Goal: Information Seeking & Learning: Learn about a topic

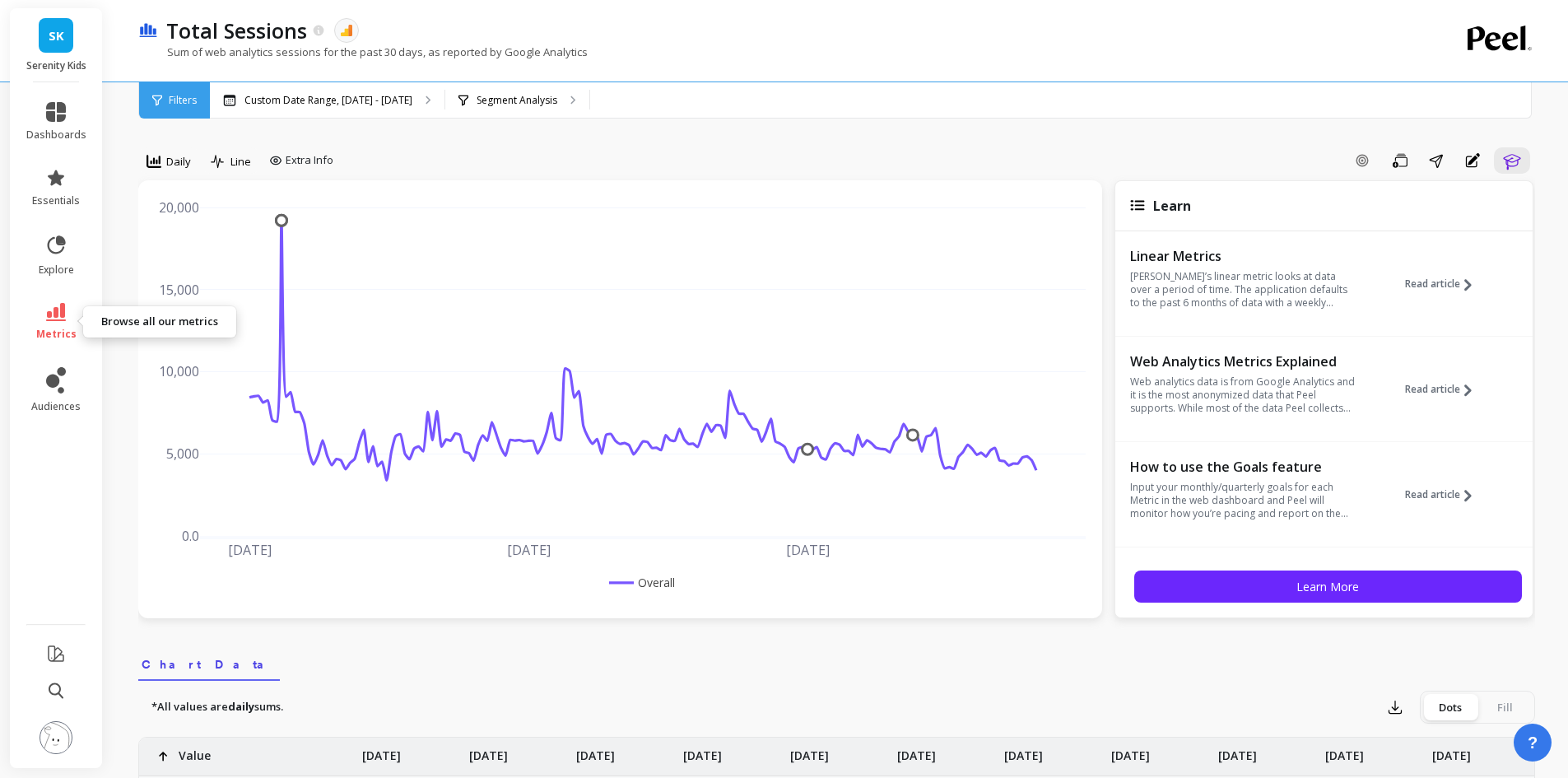
click at [53, 327] on span "metrics" at bounding box center [56, 334] width 41 height 13
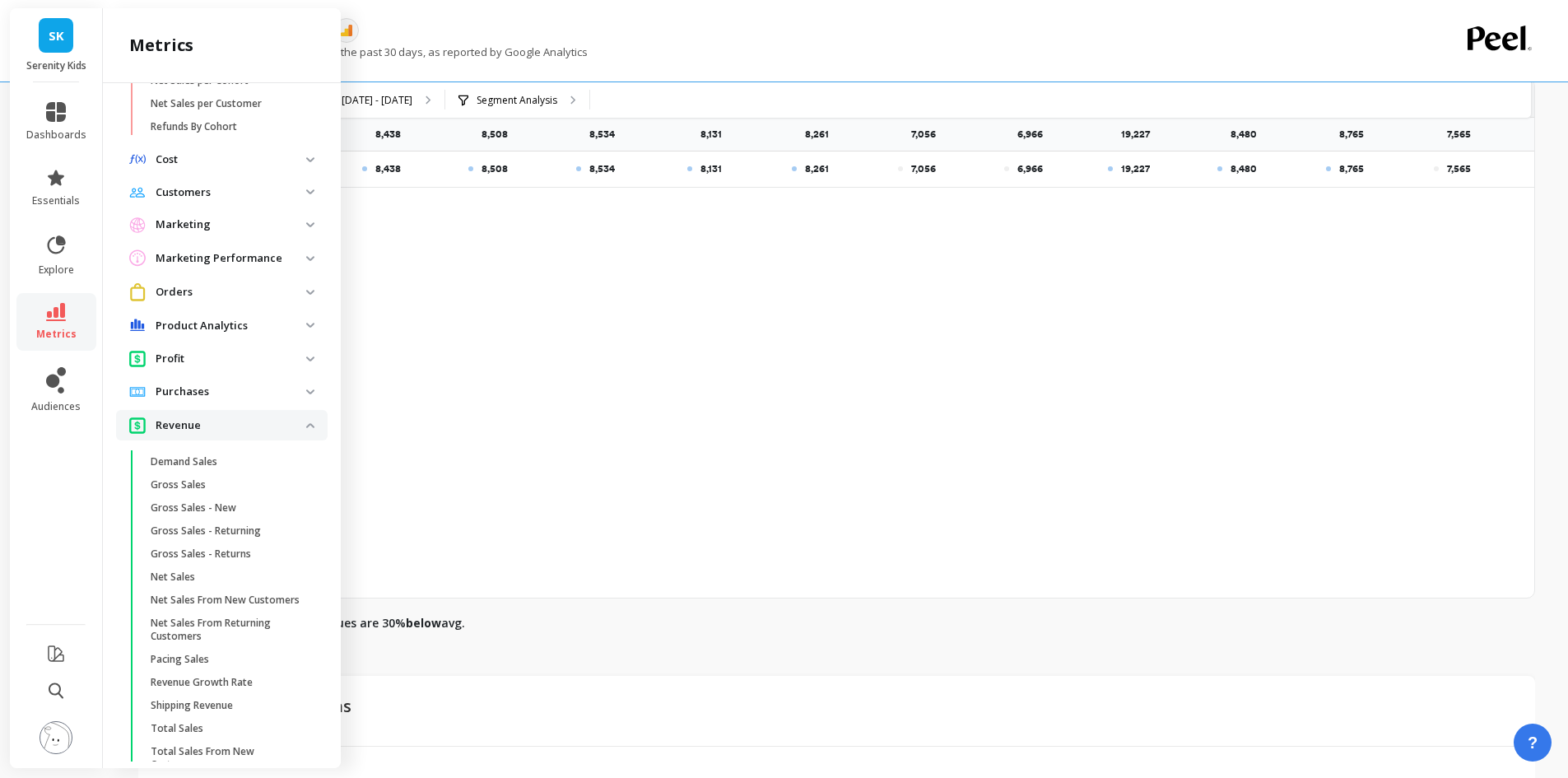
scroll to position [1118, 0]
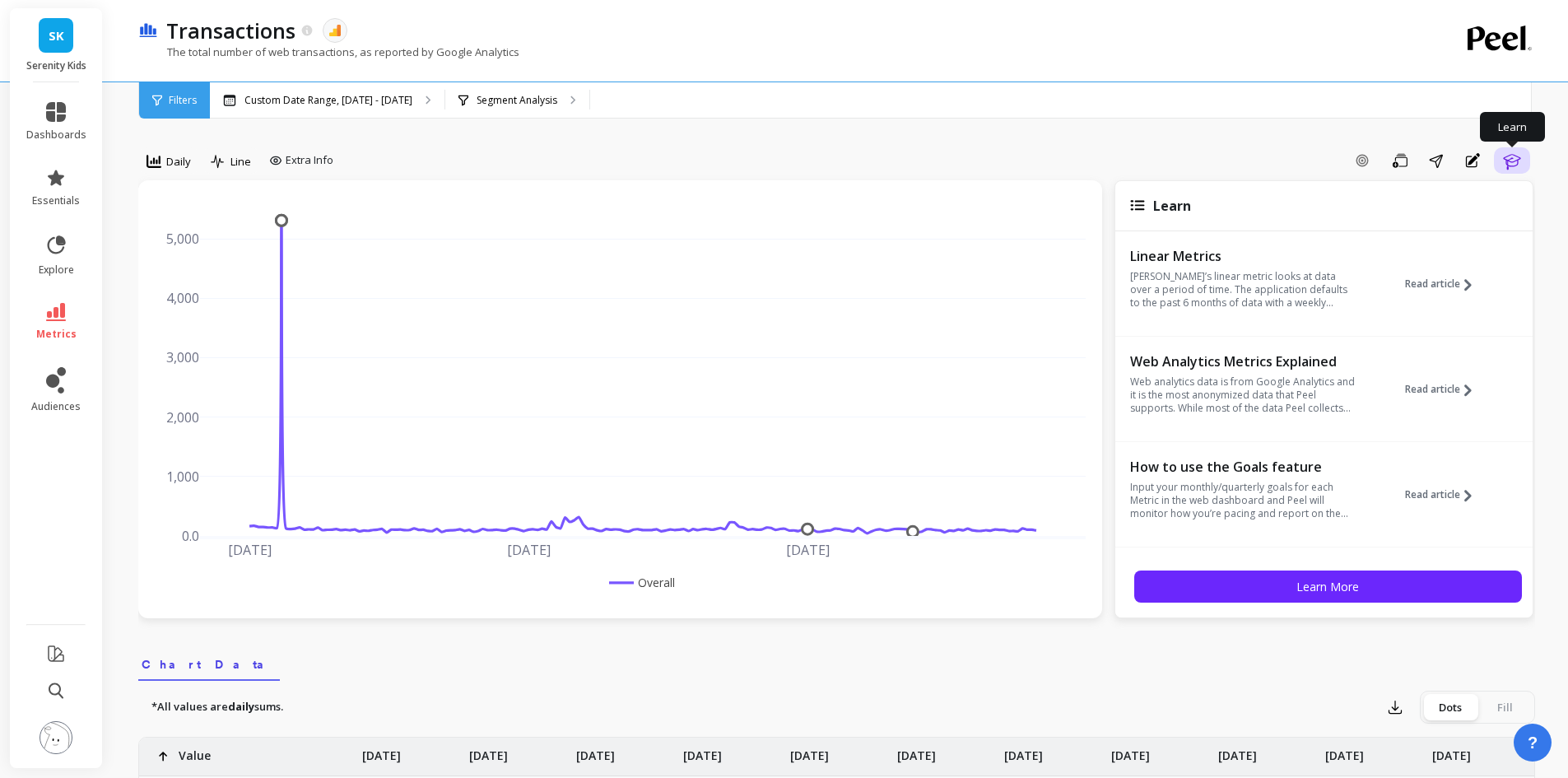
click at [1514, 159] on icon "button" at bounding box center [1512, 160] width 20 height 20
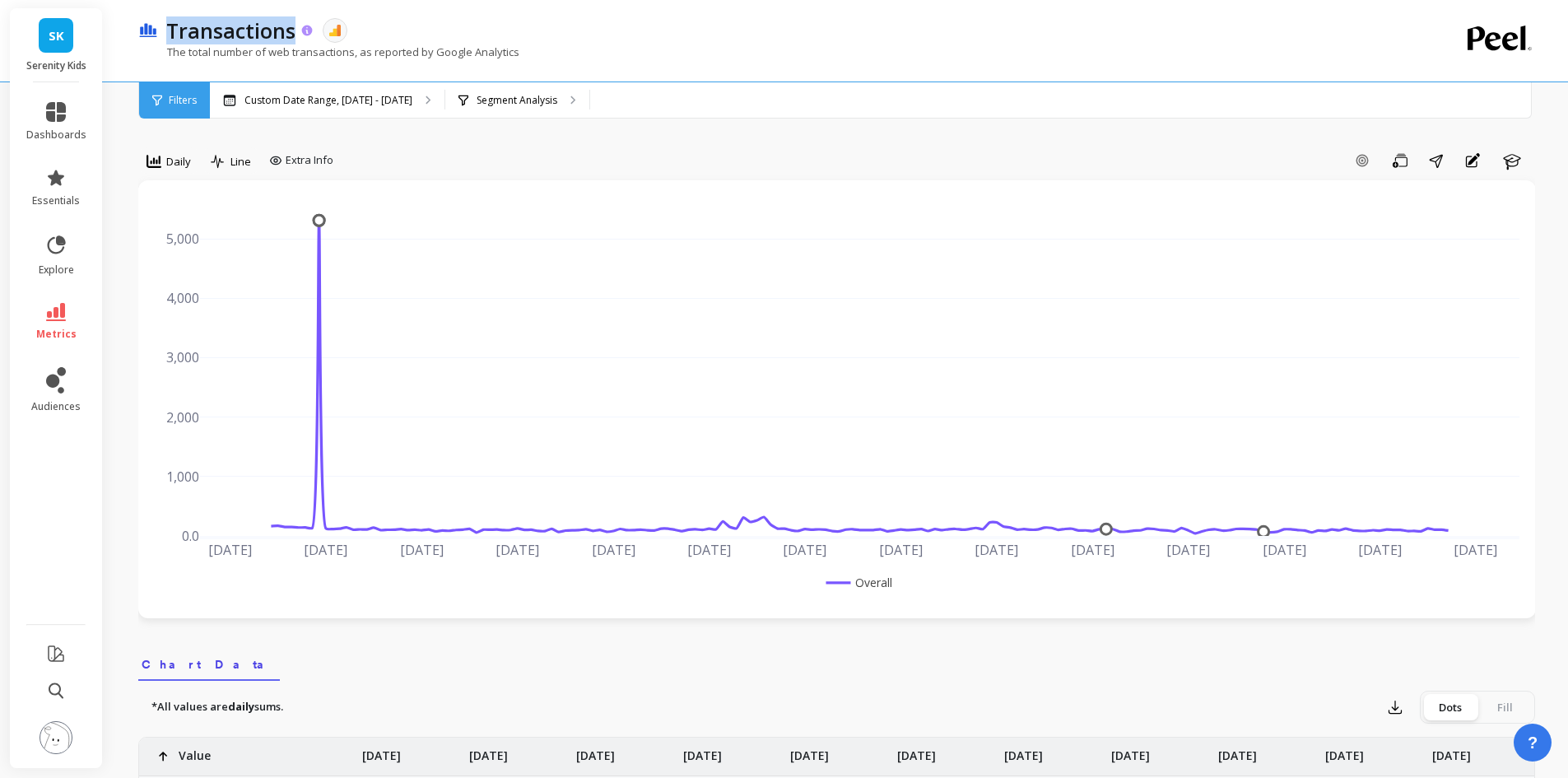
drag, startPoint x: 165, startPoint y: 30, endPoint x: 289, endPoint y: 30, distance: 124.0
click at [289, 30] on div "Transactions" at bounding box center [236, 30] width 157 height 28
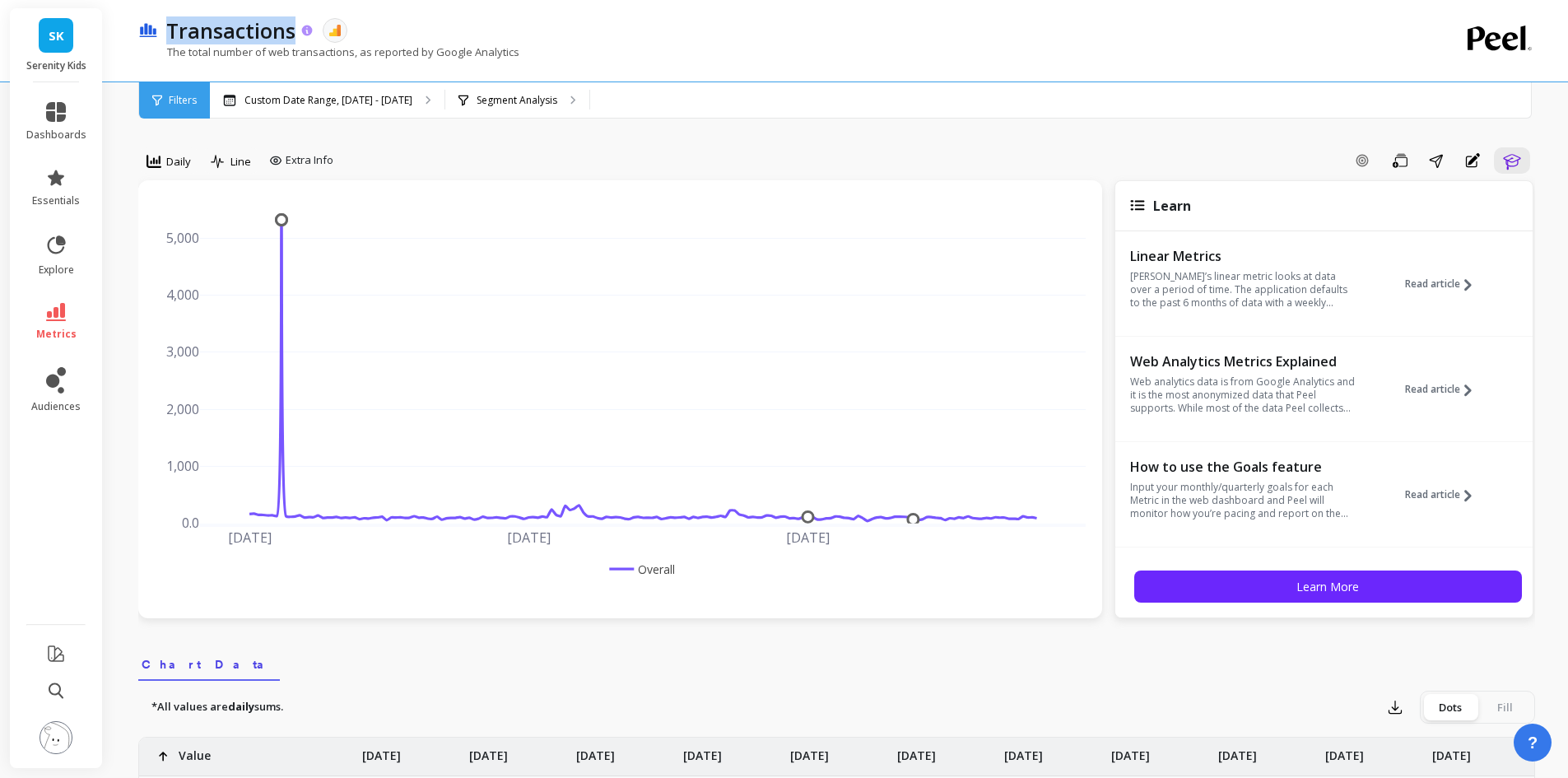
copy p "Transactions"
click at [183, 106] on span "Filters" at bounding box center [183, 100] width 28 height 13
click at [390, 103] on p "Custom Date Range, [DATE] - [DATE]" at bounding box center [328, 100] width 168 height 13
click at [515, 107] on div "Segment Analysis" at bounding box center [517, 100] width 144 height 36
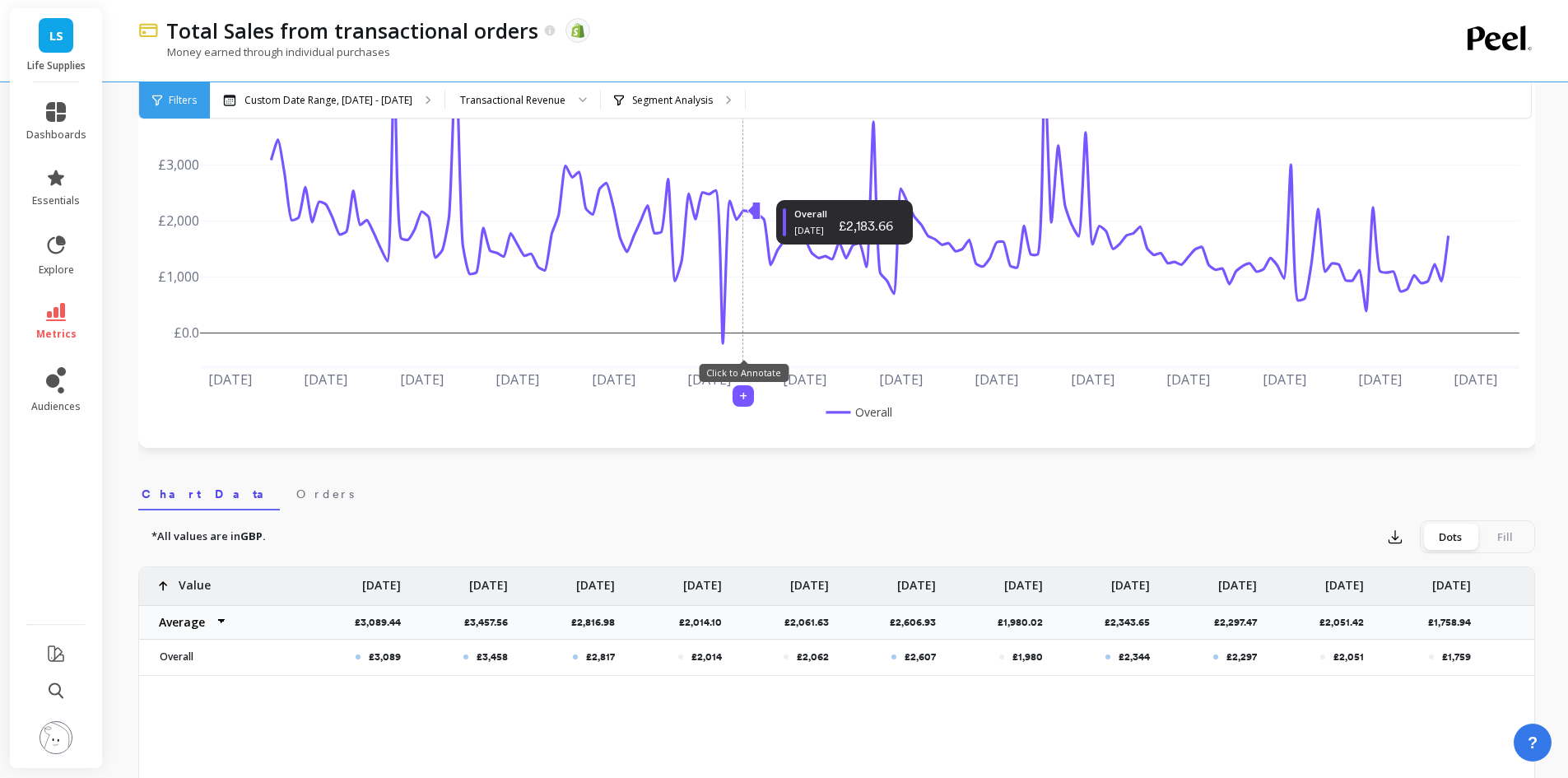
scroll to position [82, 0]
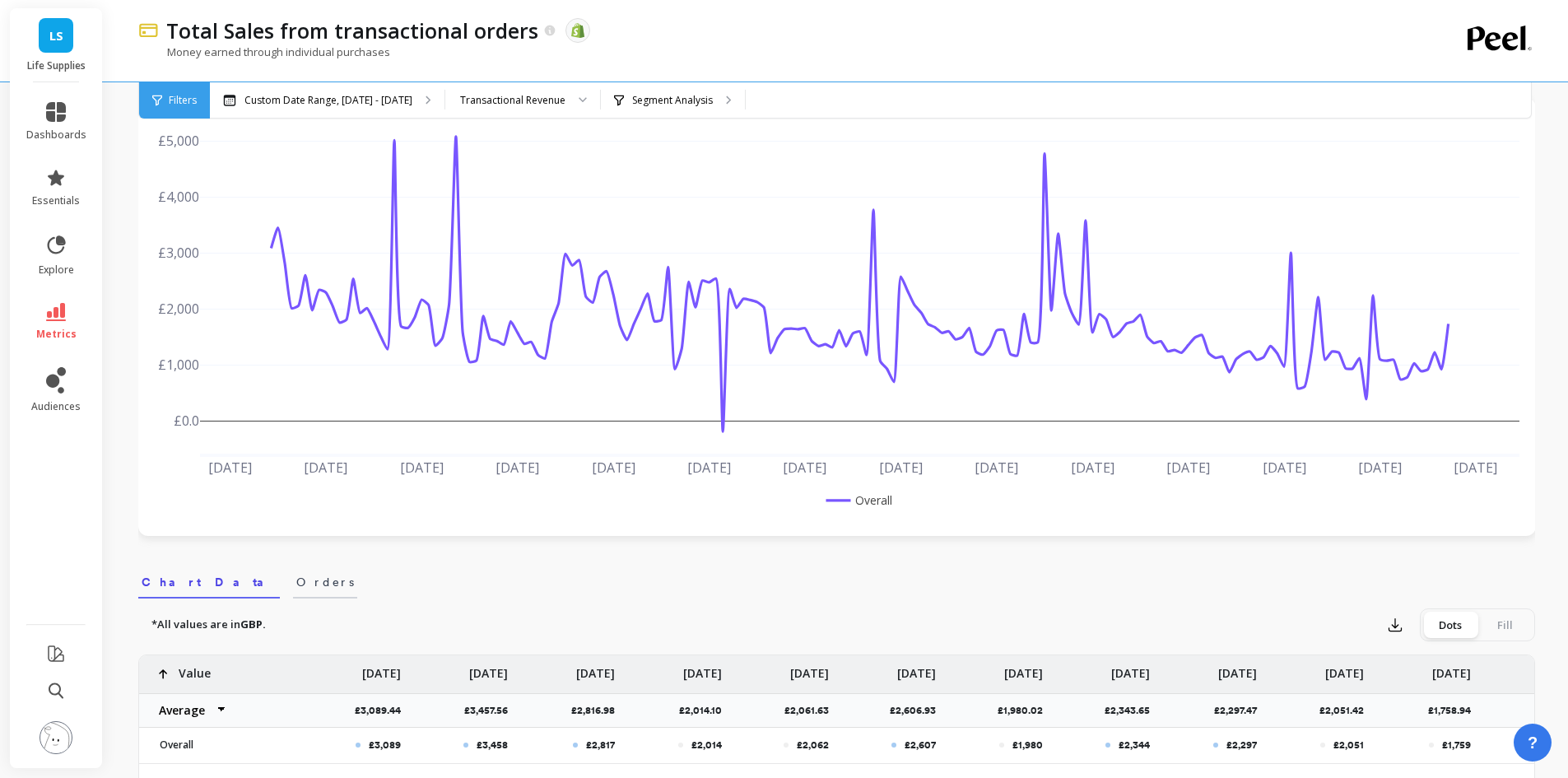
click at [296, 579] on span "Orders" at bounding box center [325, 582] width 58 height 16
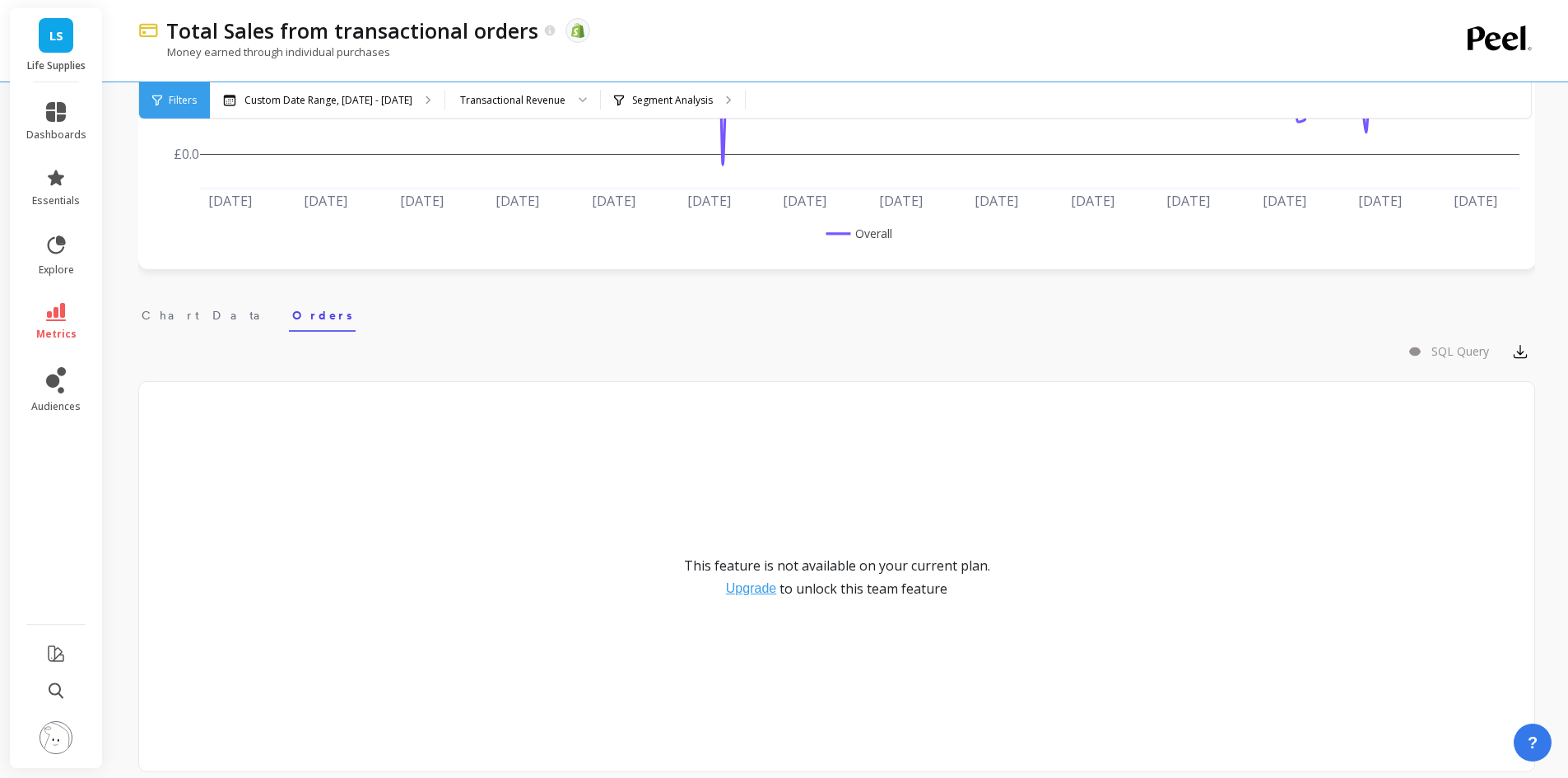
scroll to position [239, 0]
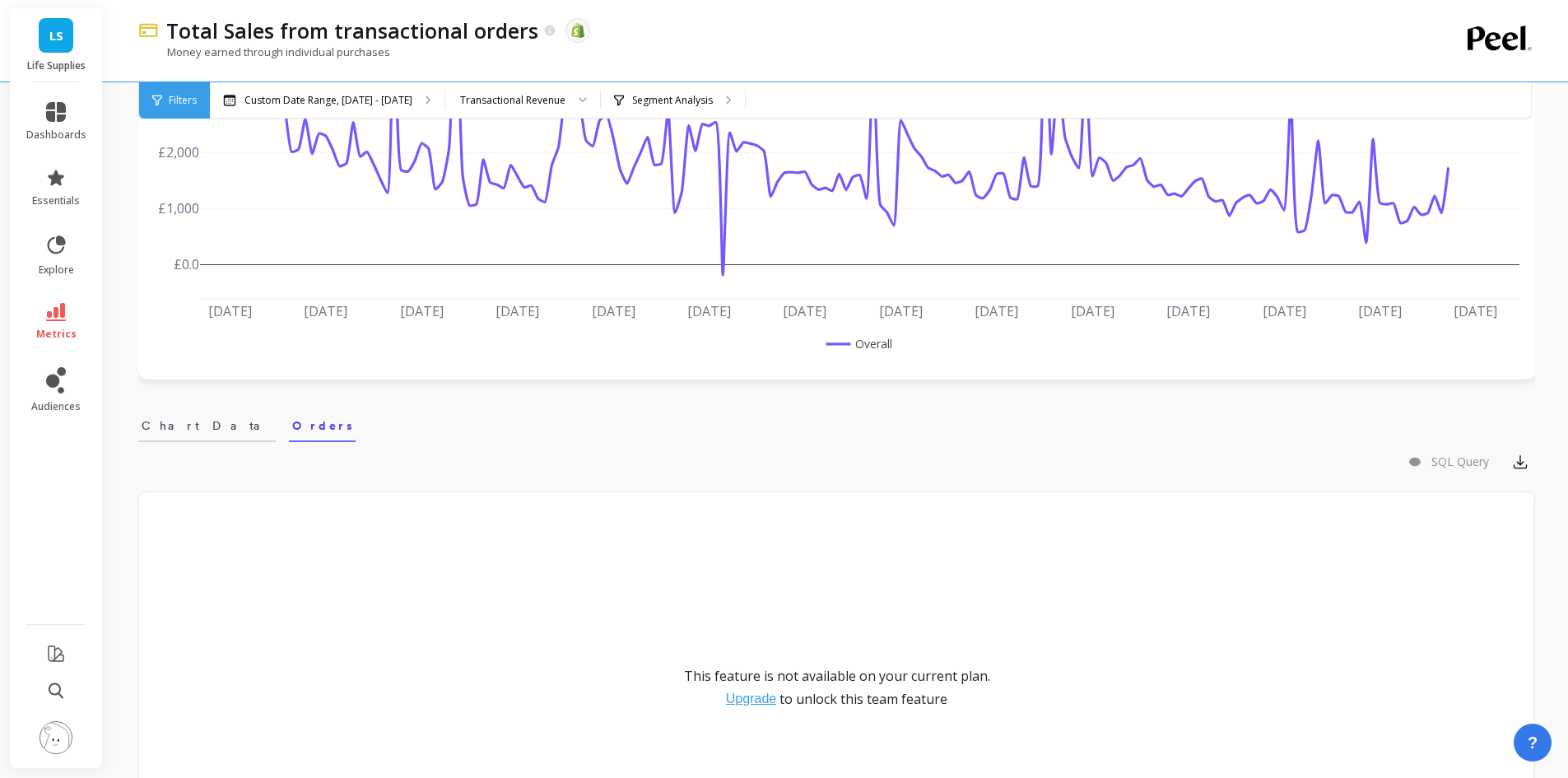
click at [146, 428] on span "Chart Data" at bounding box center [206, 425] width 131 height 16
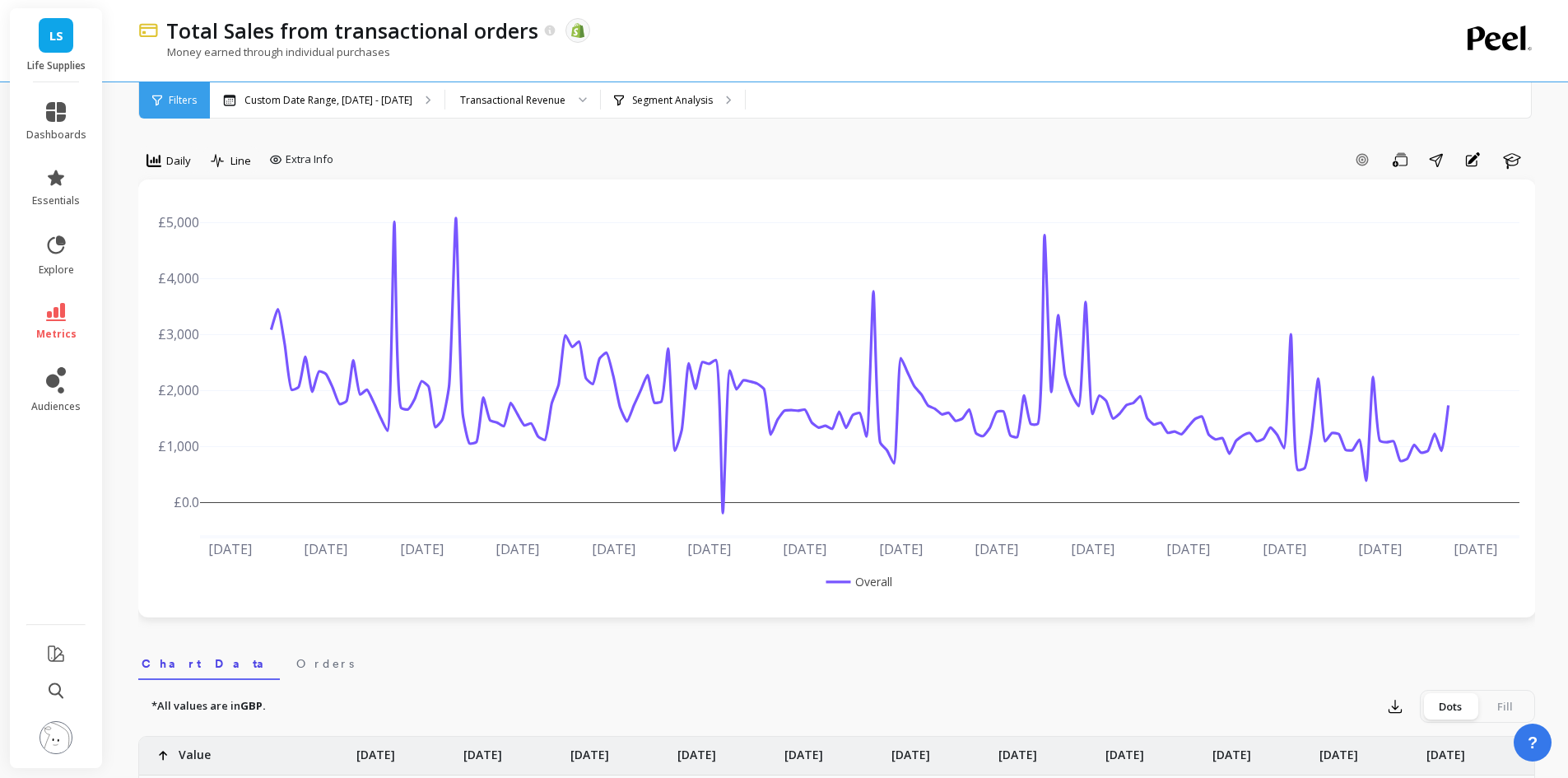
scroll to position [0, 0]
click at [548, 100] on div "Transactional Revenue" at bounding box center [513, 100] width 106 height 16
click at [674, 108] on div "Segment Analysis" at bounding box center [673, 100] width 144 height 36
click at [398, 101] on p "Custom Date Range, [DATE] - [DATE]" at bounding box center [328, 100] width 168 height 13
click at [169, 96] on span "Filters" at bounding box center [183, 100] width 28 height 13
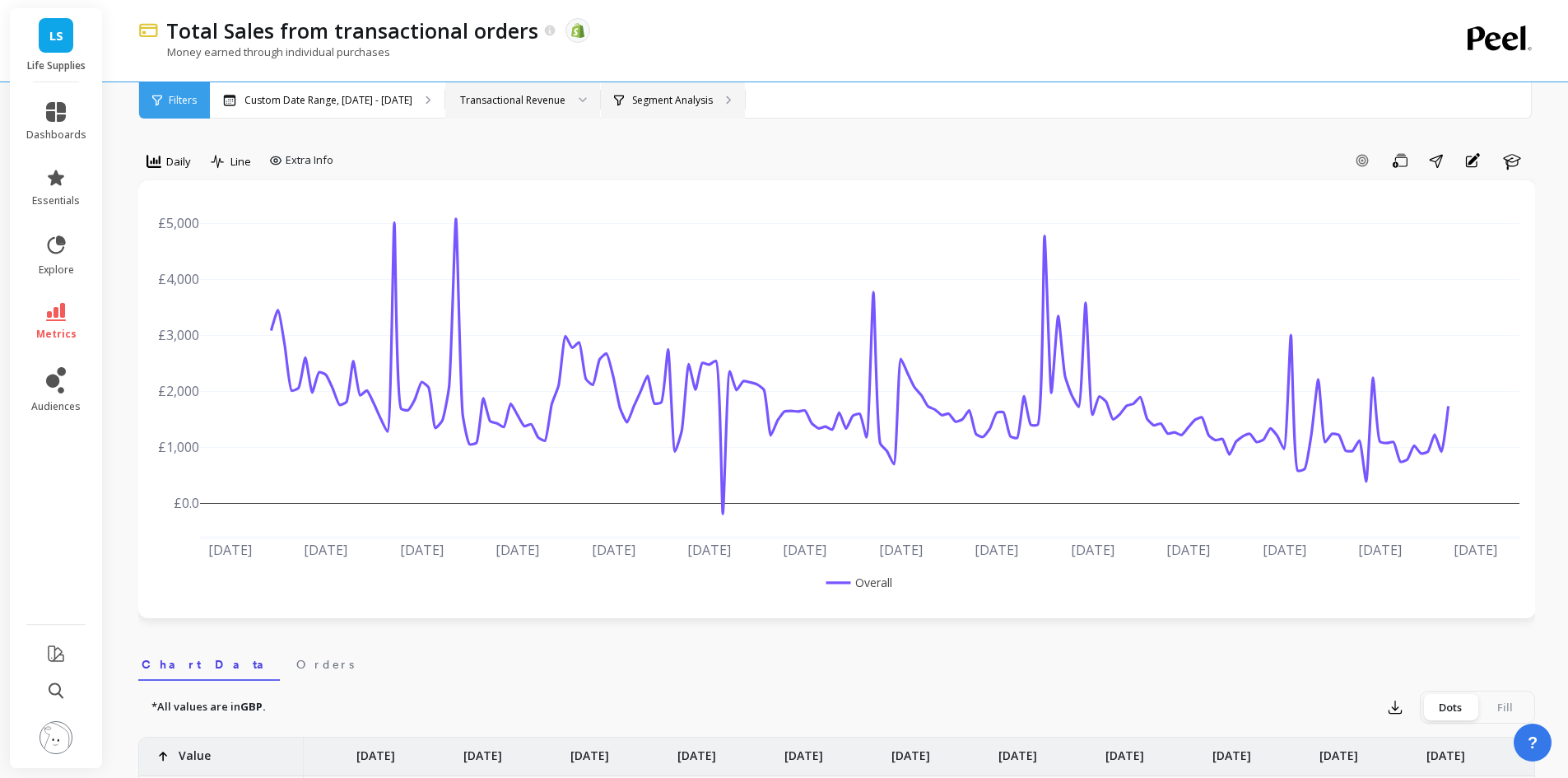
click at [648, 101] on p "Segment Analysis" at bounding box center [672, 100] width 81 height 13
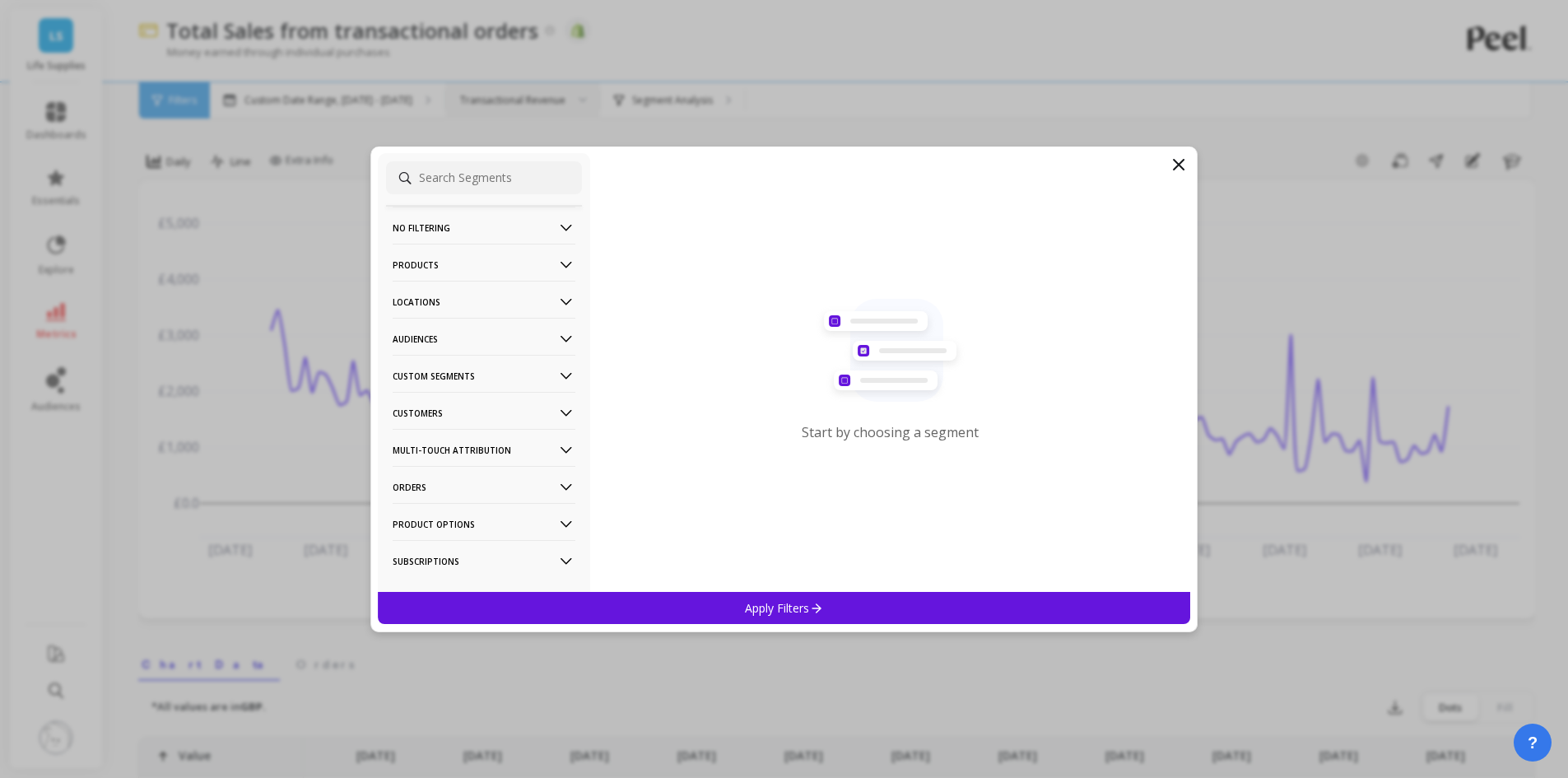
click at [498, 217] on p "No filtering" at bounding box center [483, 228] width 183 height 42
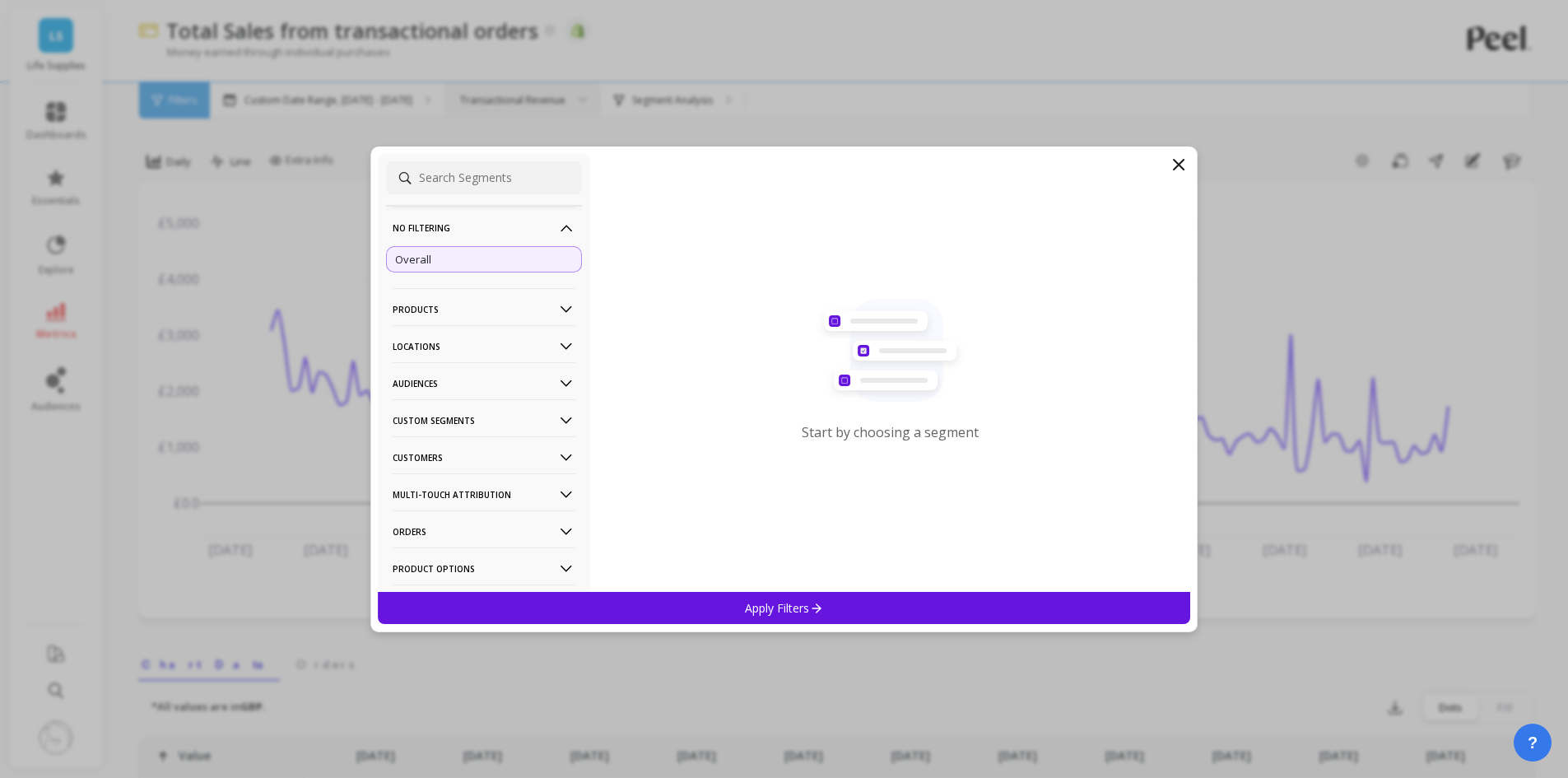
click at [458, 298] on p "Products" at bounding box center [483, 309] width 183 height 42
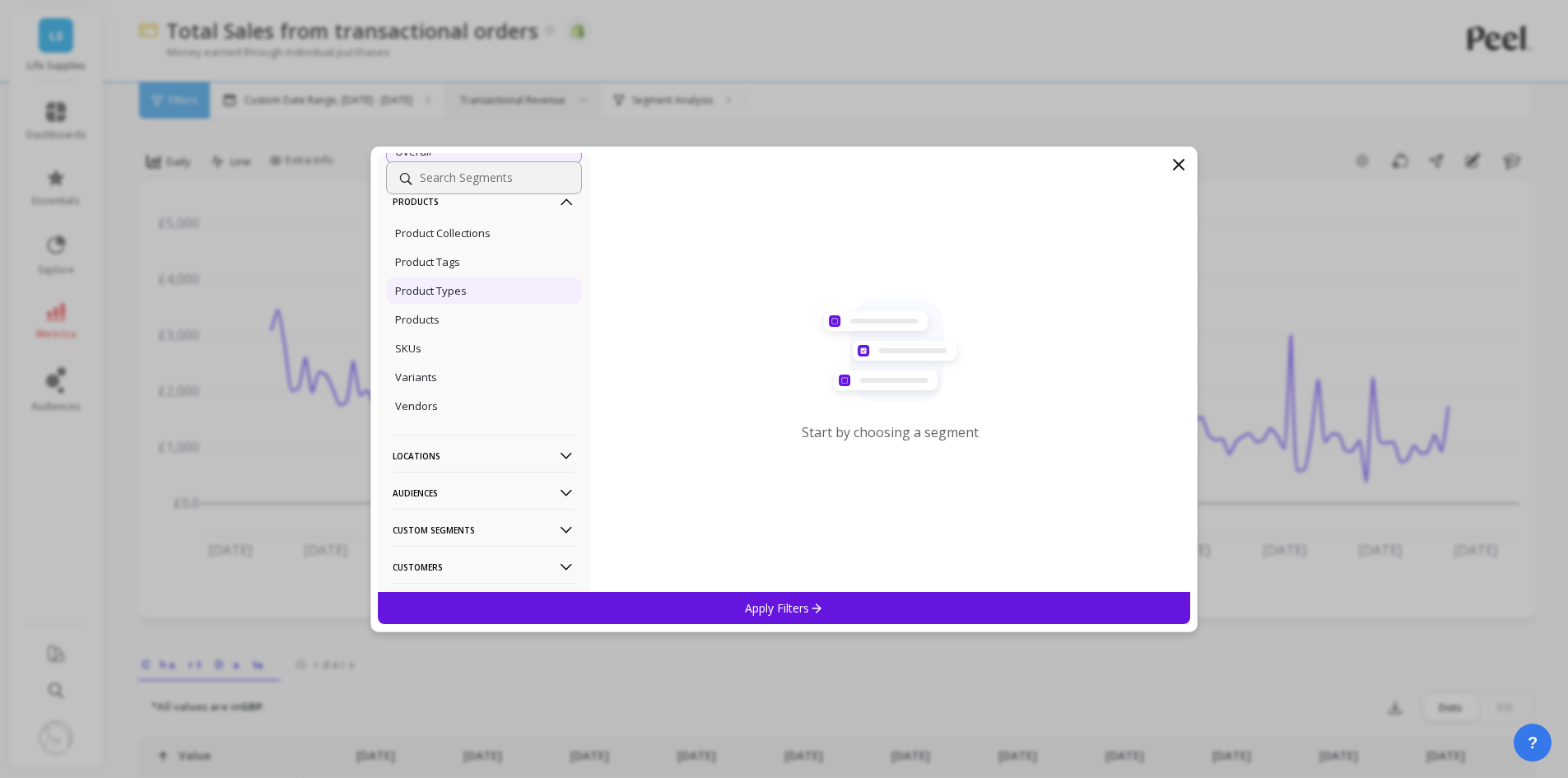
scroll to position [82, 0]
click at [462, 264] on p "Product Collections" at bounding box center [442, 258] width 95 height 15
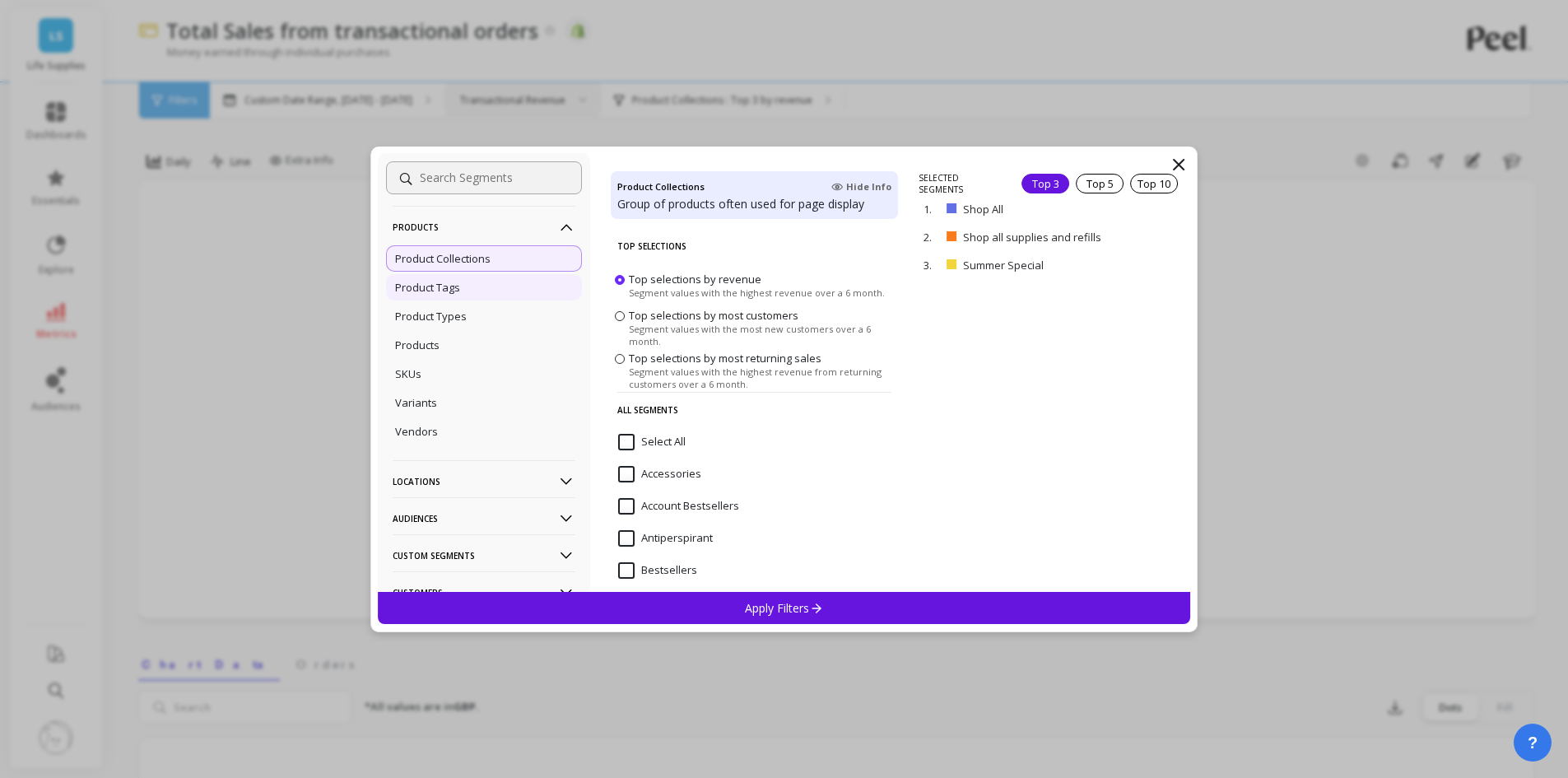
click at [459, 285] on p "Product Tags" at bounding box center [427, 287] width 65 height 15
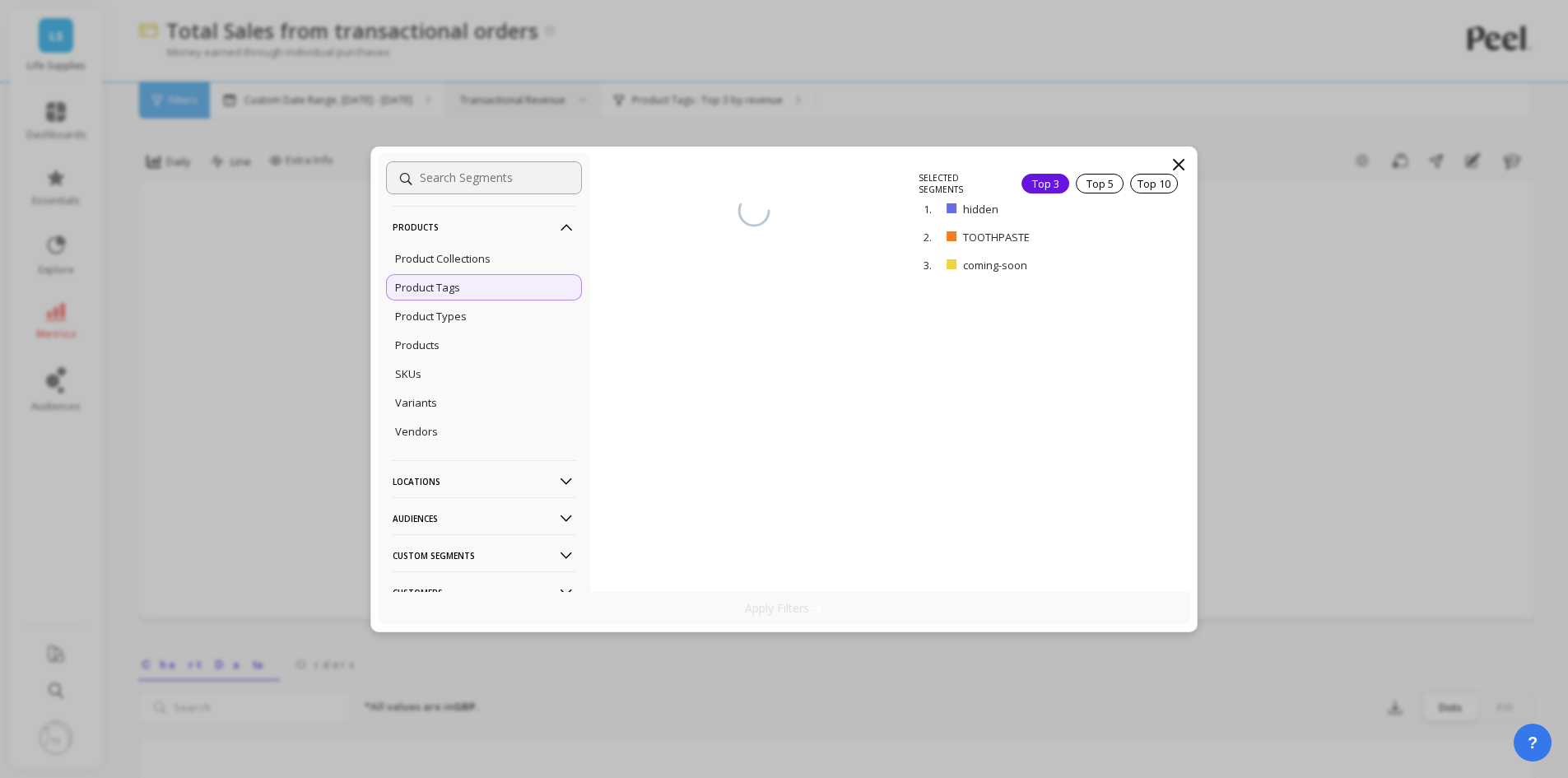
click at [1184, 159] on icon at bounding box center [1178, 165] width 20 height 20
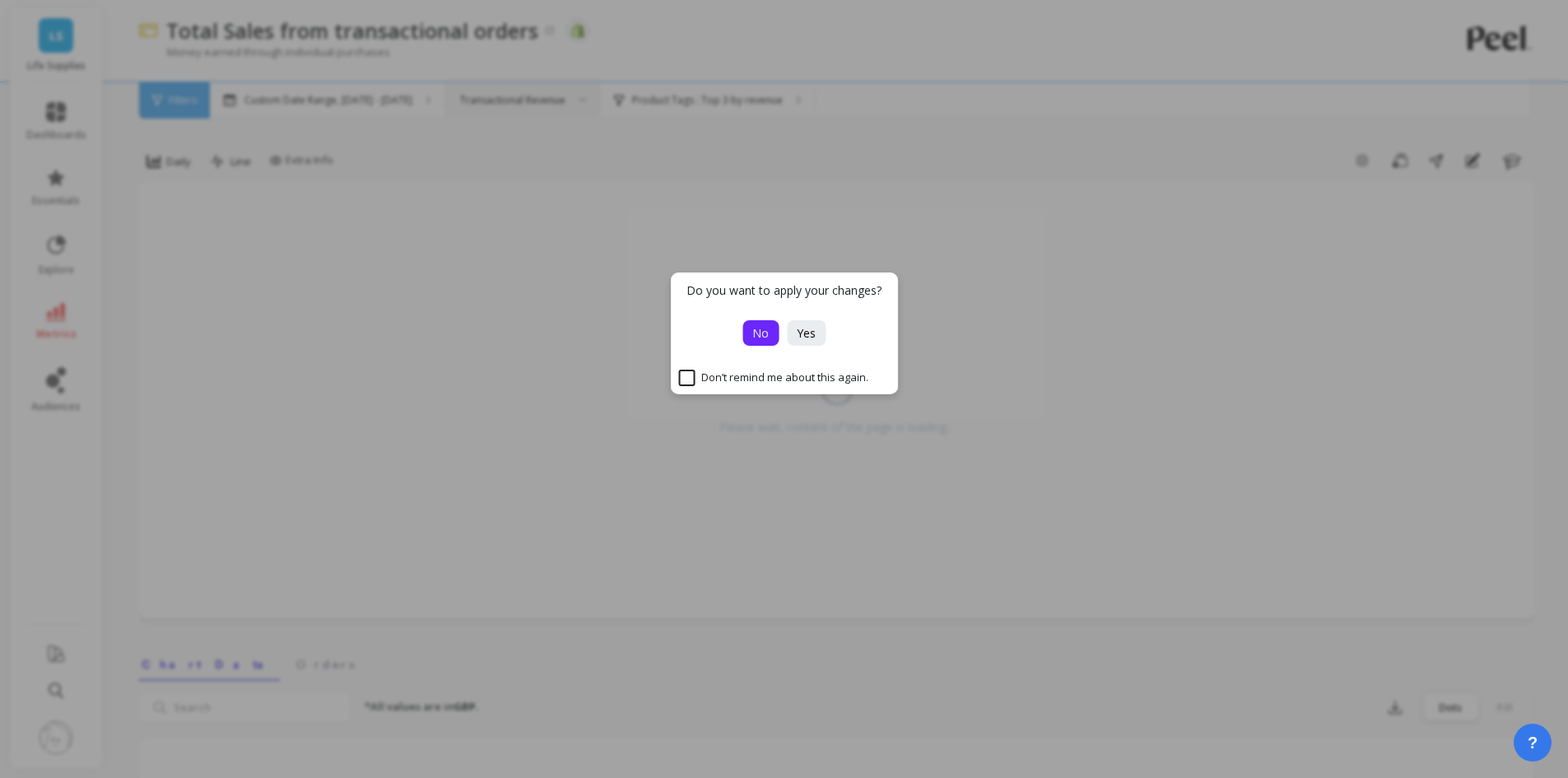
click at [764, 330] on span "No" at bounding box center [760, 333] width 16 height 16
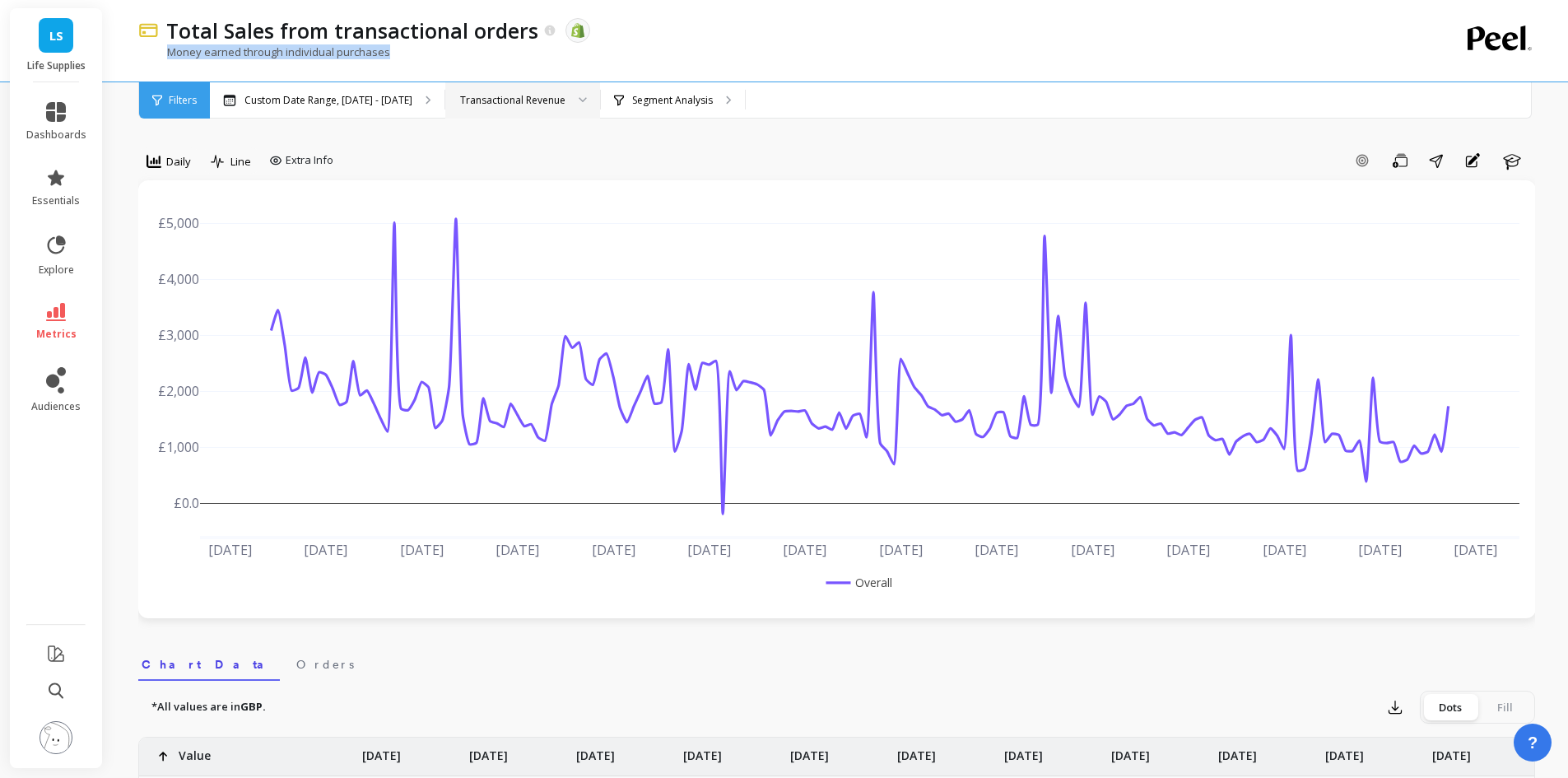
drag, startPoint x: 422, startPoint y: 55, endPoint x: 170, endPoint y: 56, distance: 252.0
click at [170, 56] on div "Money earned through individual purchases" at bounding box center [769, 60] width 1261 height 31
copy p "Money earned through individual purchases"
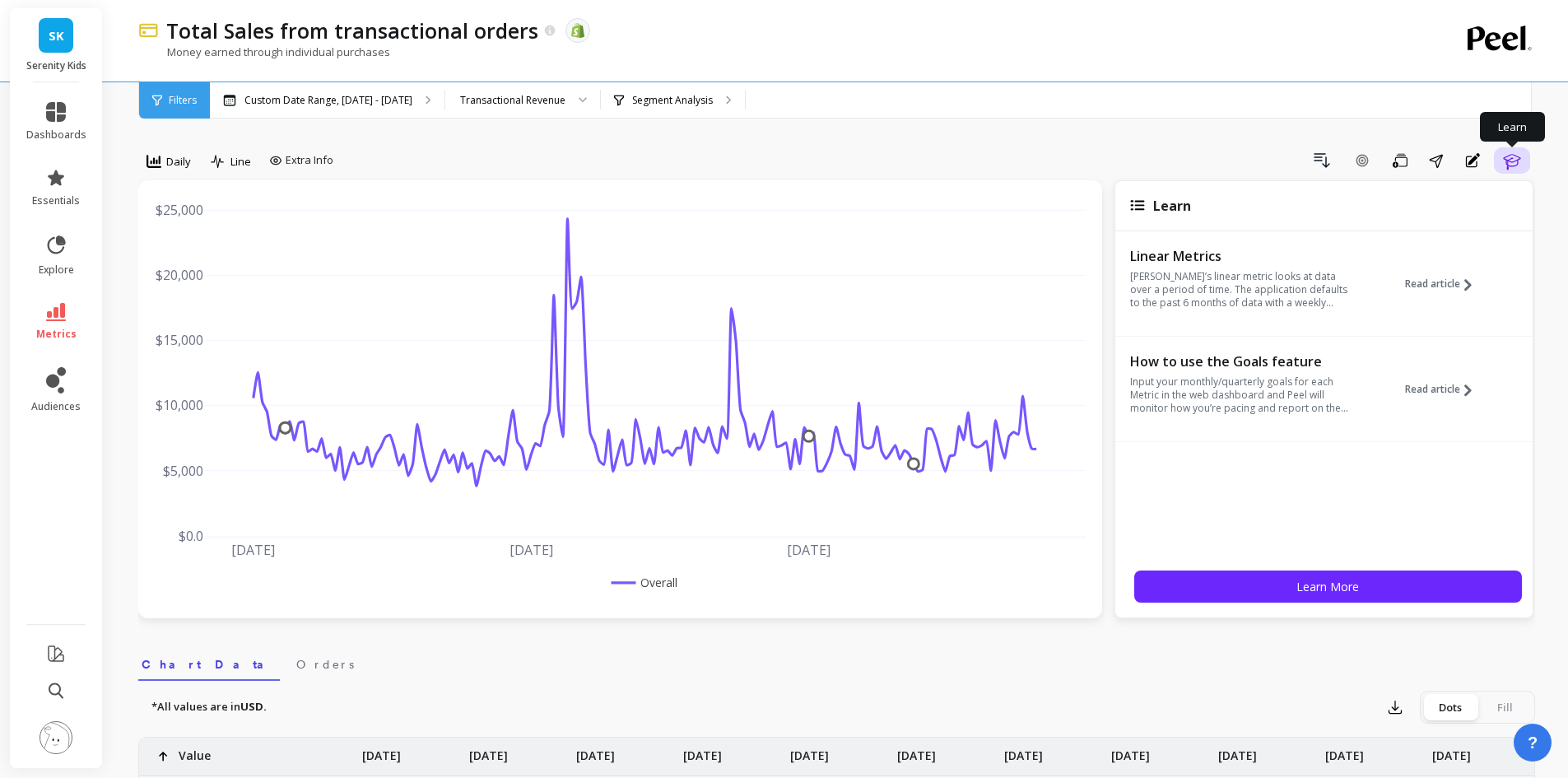
click at [1520, 164] on icon "button" at bounding box center [1512, 160] width 20 height 20
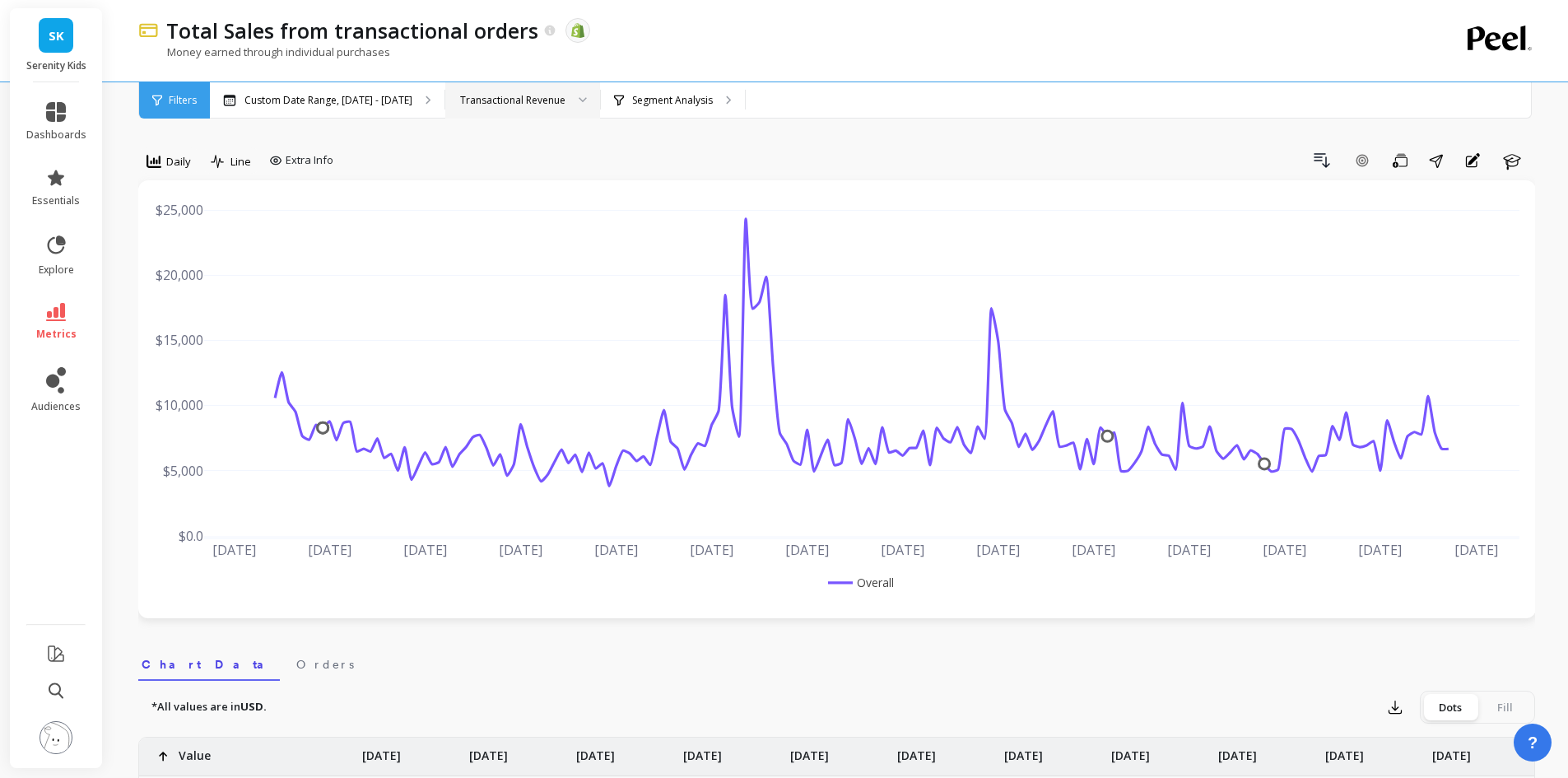
click at [528, 90] on div "Transactional Revenue" at bounding box center [522, 100] width 155 height 36
click at [694, 58] on div "Money earned through individual purchases" at bounding box center [769, 60] width 1261 height 31
click at [694, 114] on div "Segment Analysis" at bounding box center [673, 100] width 144 height 36
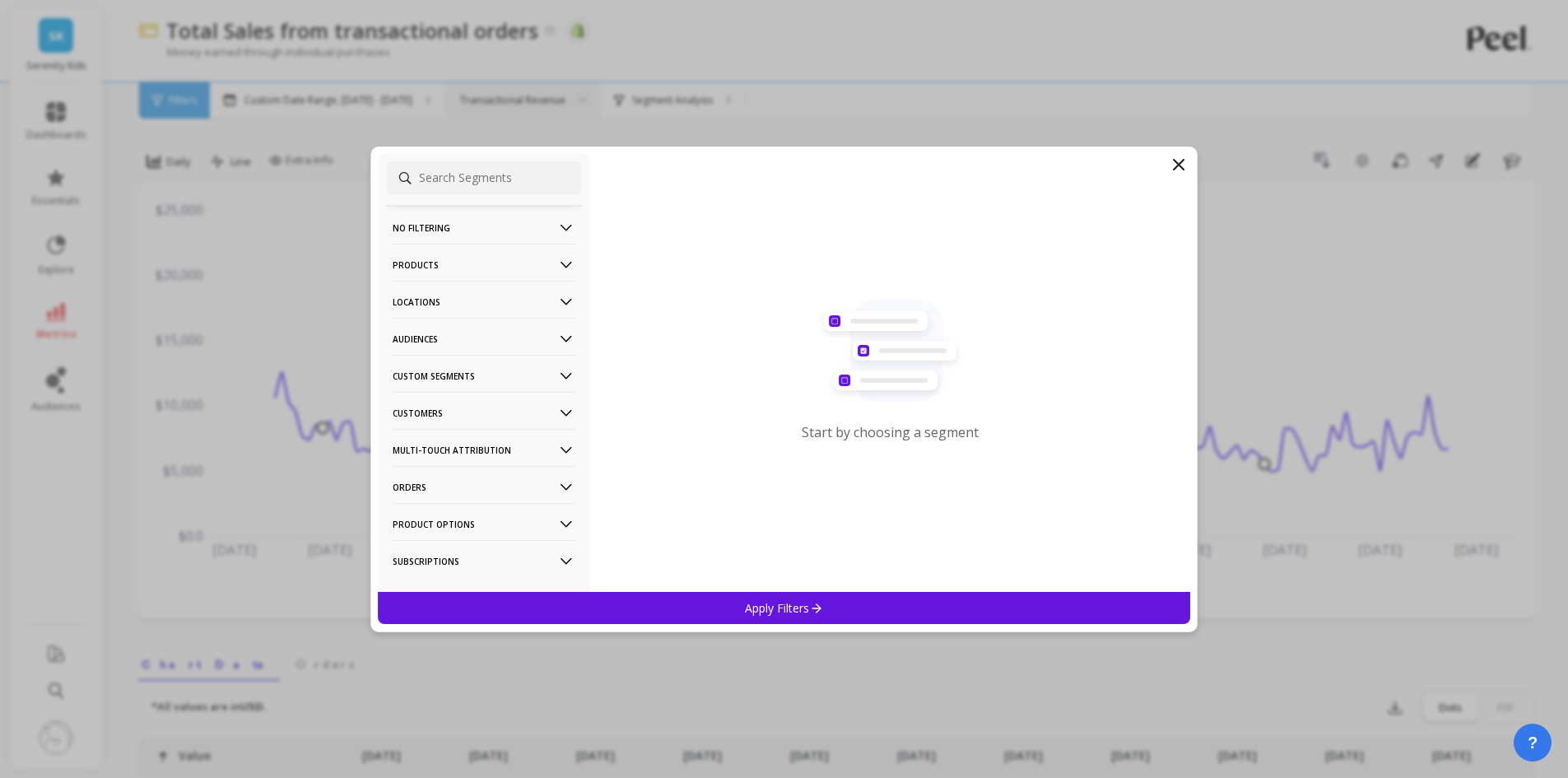
click at [560, 226] on icon at bounding box center [565, 228] width 11 height 7
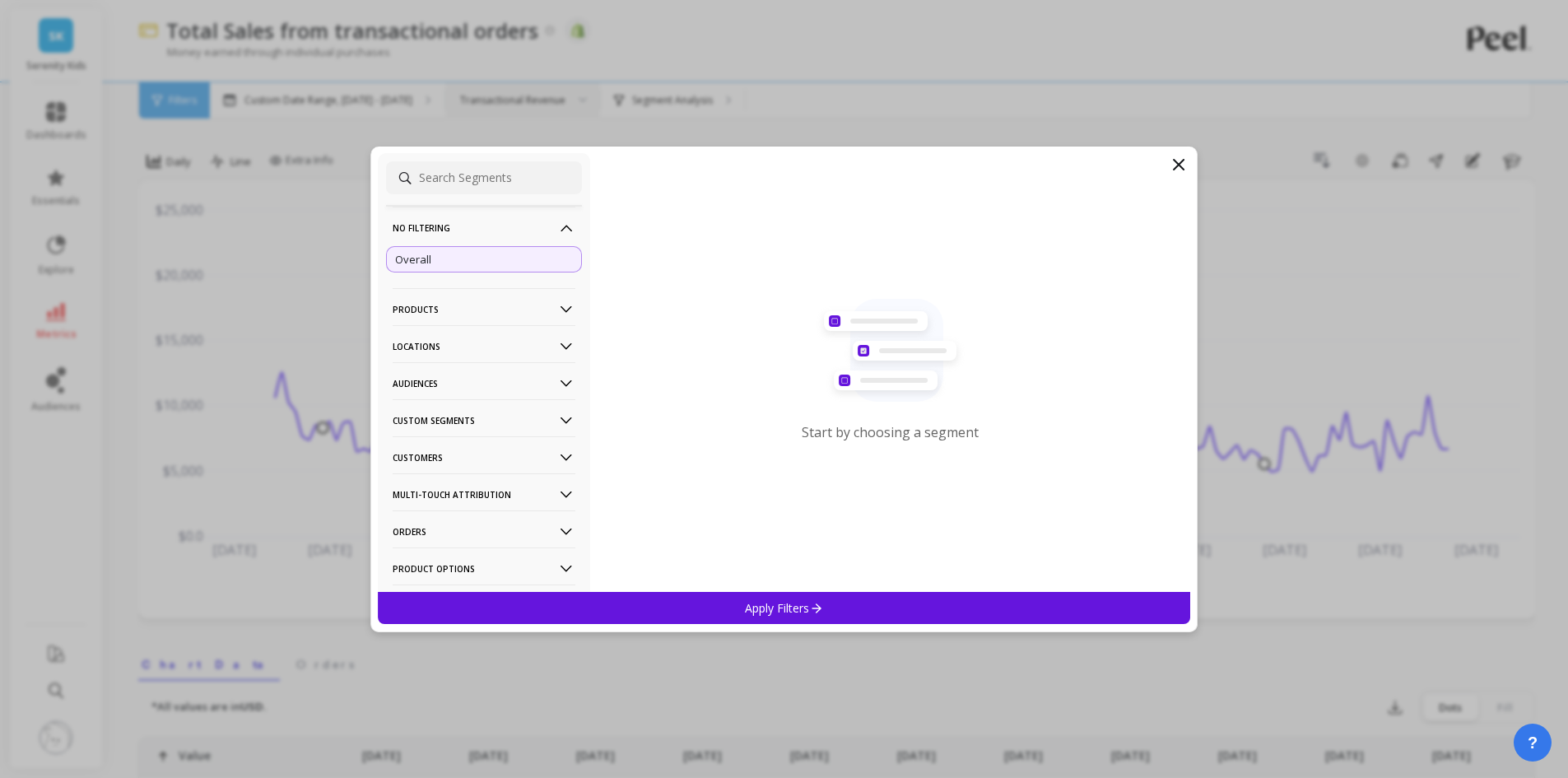
click at [558, 226] on filtering-icon at bounding box center [566, 228] width 18 height 18
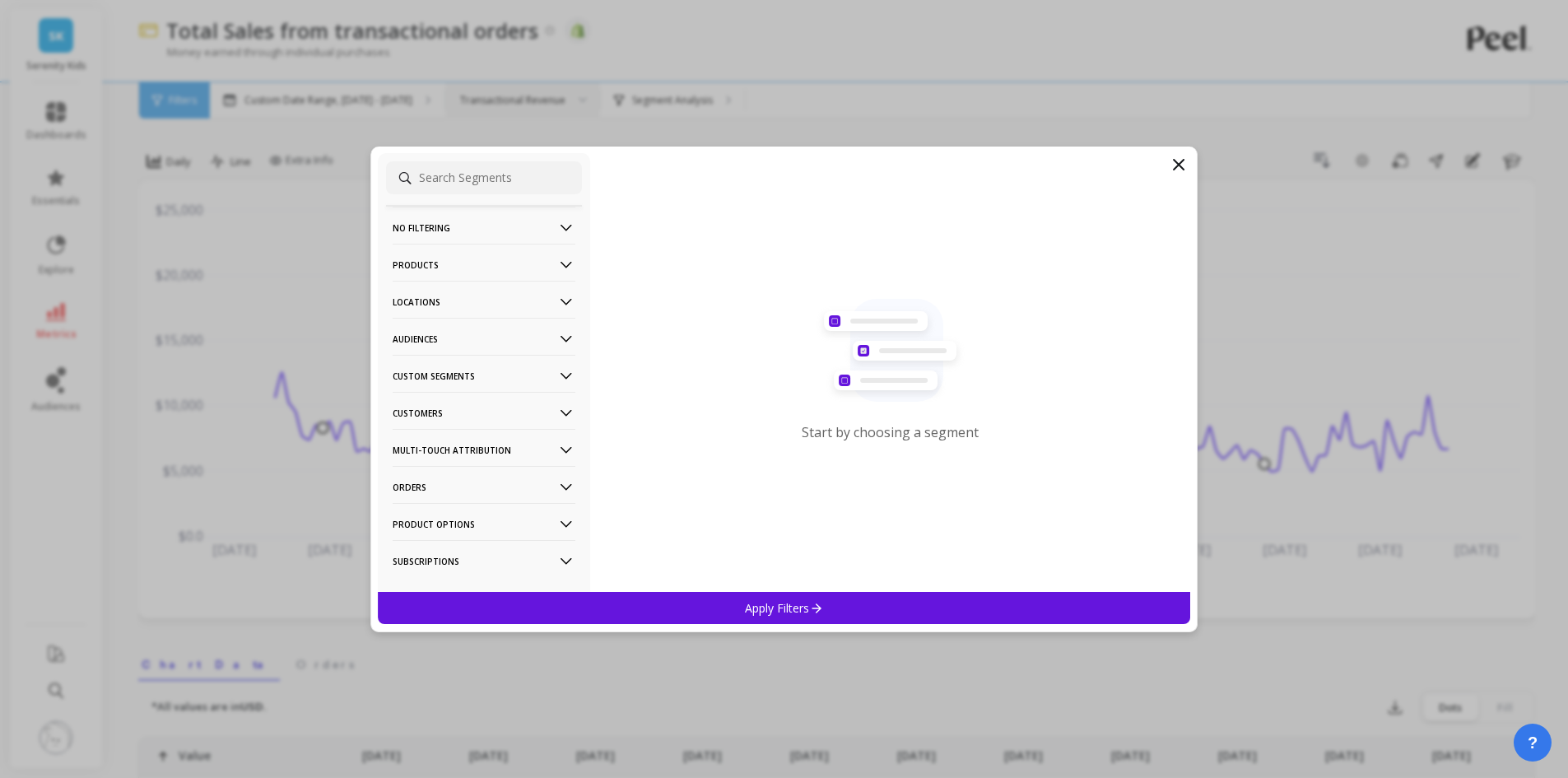
click at [558, 269] on icon at bounding box center [566, 265] width 18 height 18
click at [558, 265] on icon at bounding box center [566, 265] width 18 height 18
click at [560, 301] on icon at bounding box center [565, 301] width 11 height 7
click at [558, 301] on icon at bounding box center [566, 301] width 18 height 18
click at [1178, 165] on icon at bounding box center [1178, 164] width 10 height 10
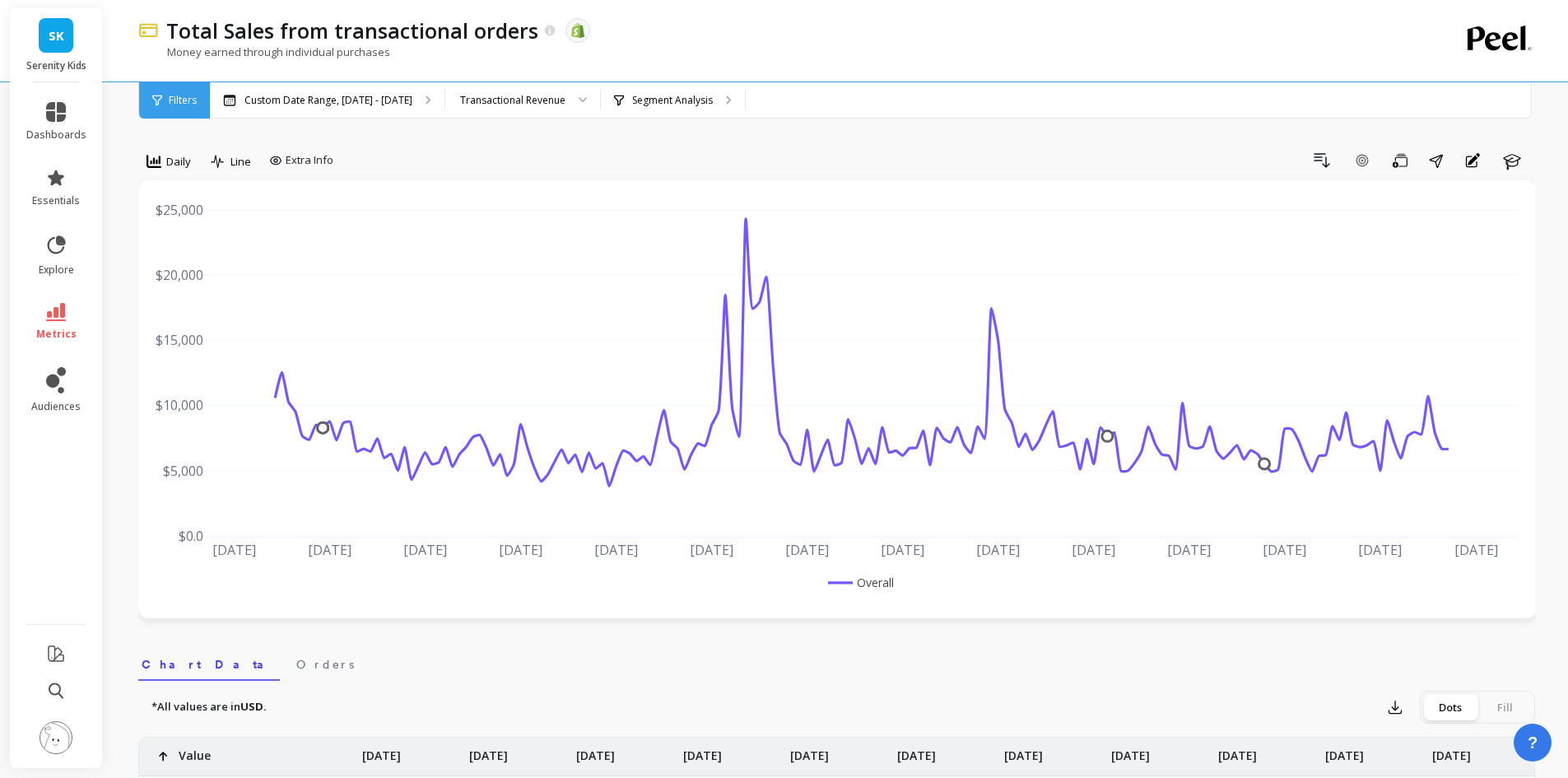
click at [184, 105] on span "Filters" at bounding box center [183, 100] width 28 height 13
click at [42, 313] on link "metrics" at bounding box center [55, 322] width 60 height 38
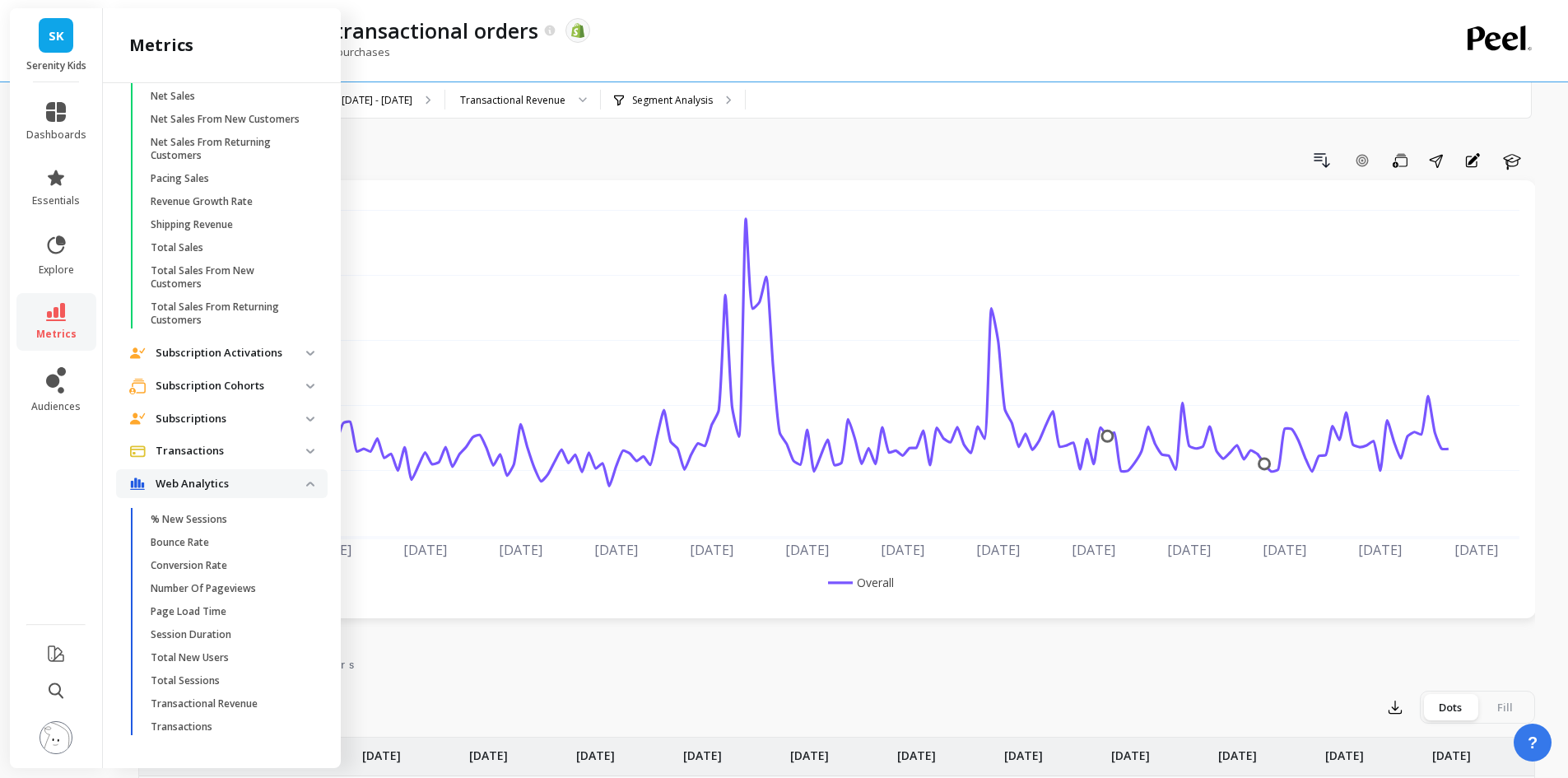
drag, startPoint x: 199, startPoint y: 564, endPoint x: 289, endPoint y: 751, distance: 207.5
click at [289, 751] on div "Attribution Attribution Dashboard Orders By Channel Payback Period Revenue By C…" at bounding box center [222, 422] width 238 height 678
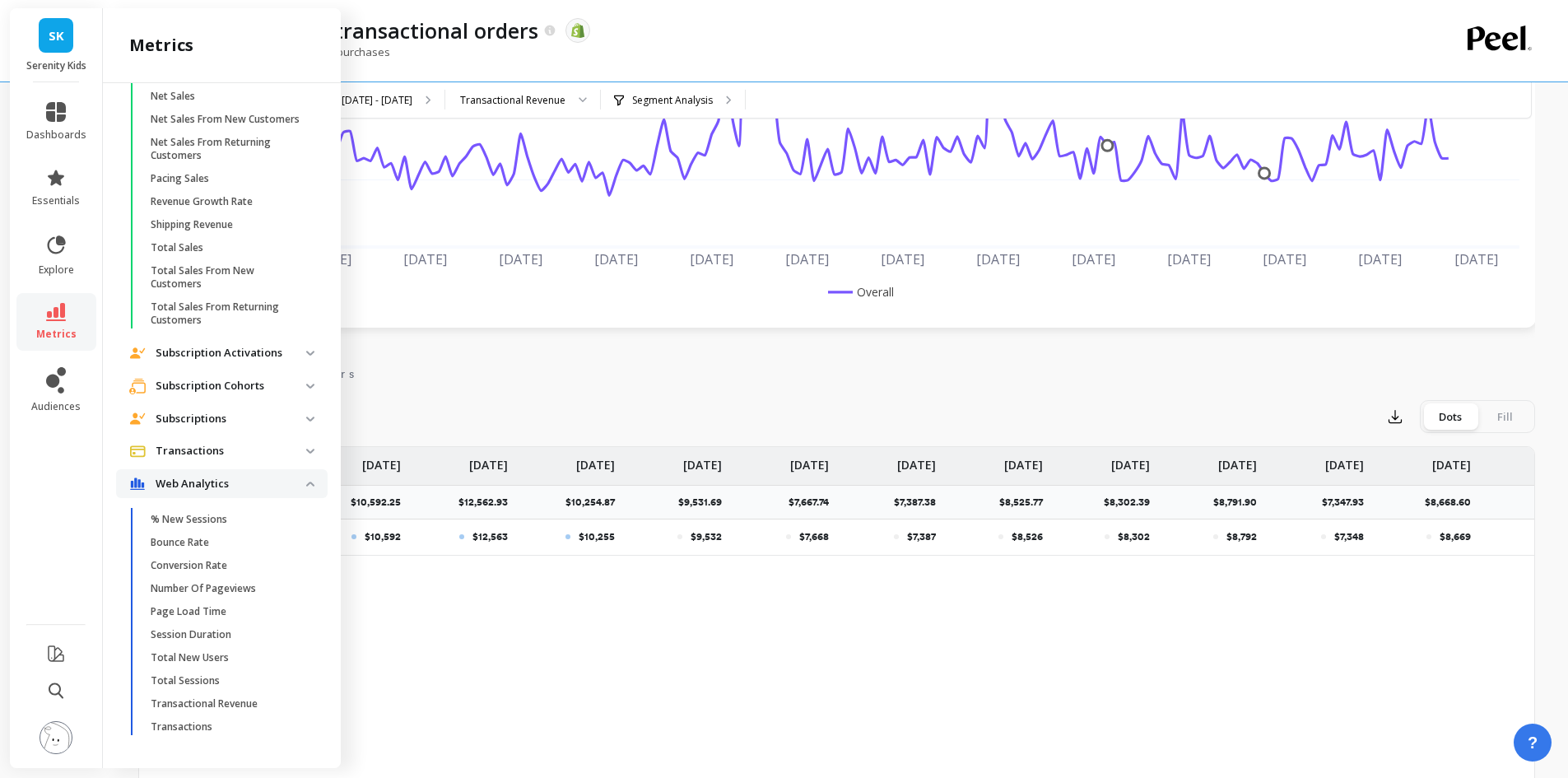
scroll to position [82, 0]
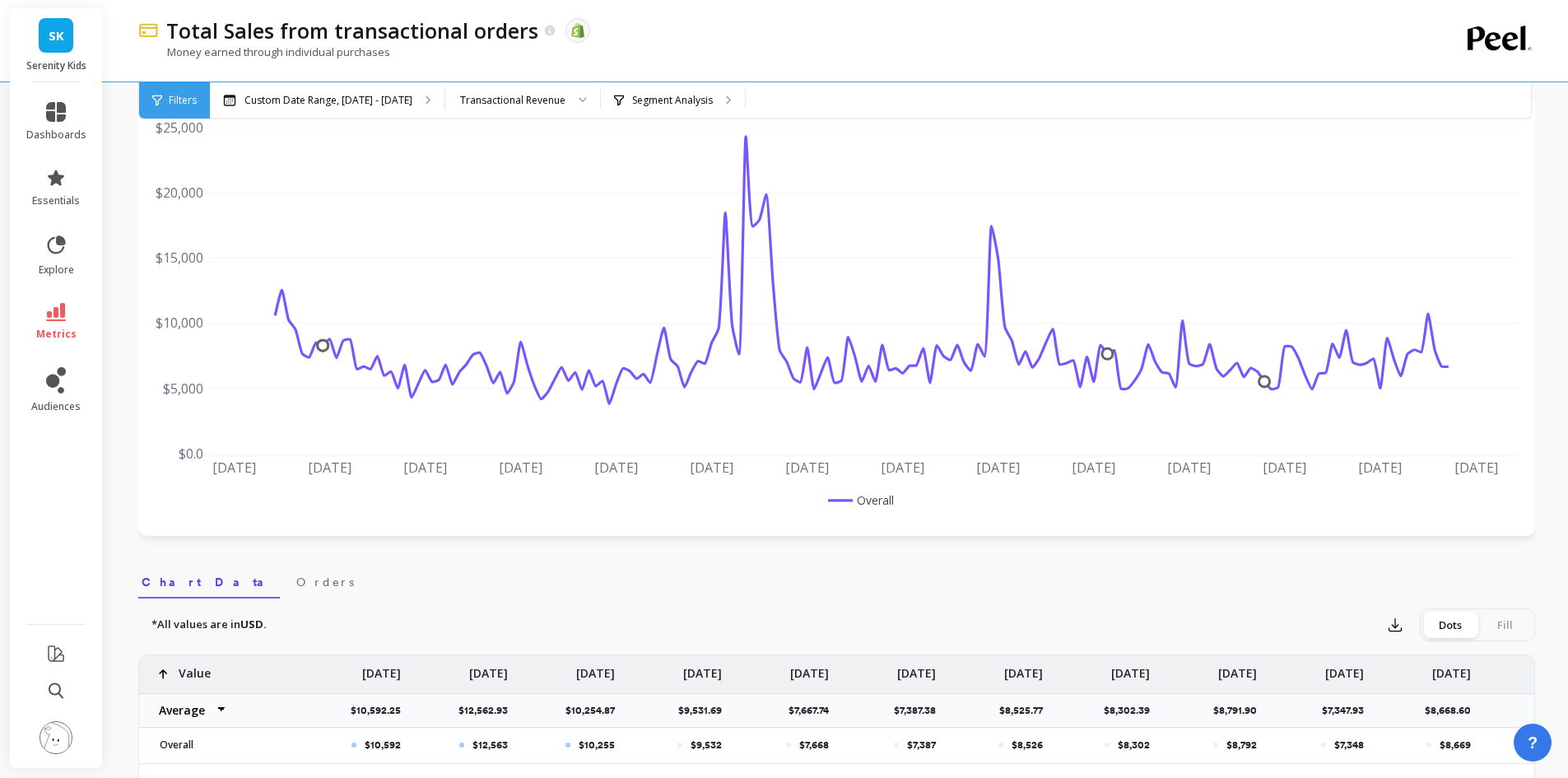
click at [811, 41] on div "Total Sales from transactional orders The data you are viewing comes from: Shop…" at bounding box center [779, 30] width 1242 height 28
click at [48, 319] on icon at bounding box center [55, 312] width 20 height 18
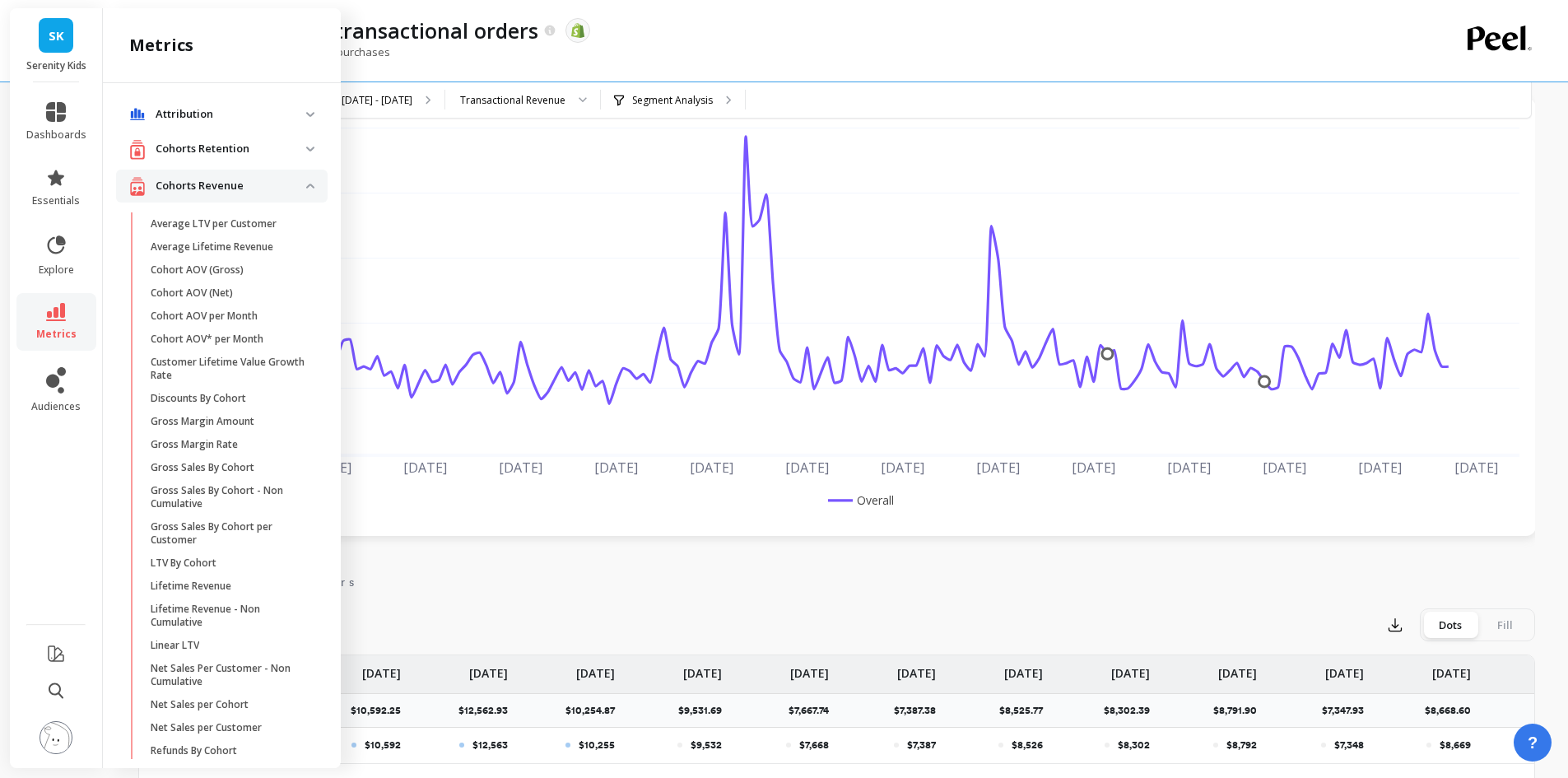
scroll to position [1118, 0]
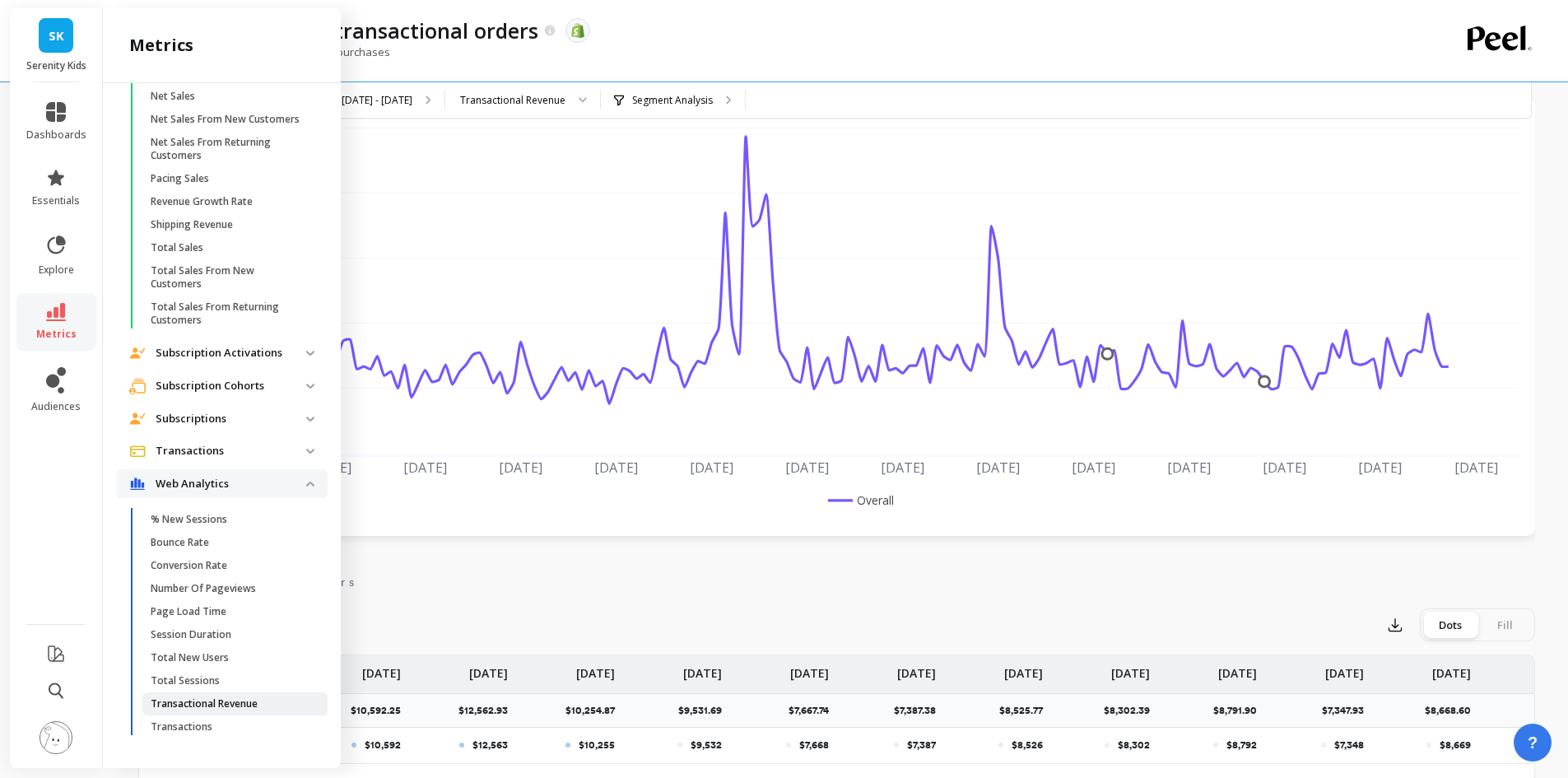
click at [210, 710] on p "Transactional Revenue" at bounding box center [204, 703] width 107 height 13
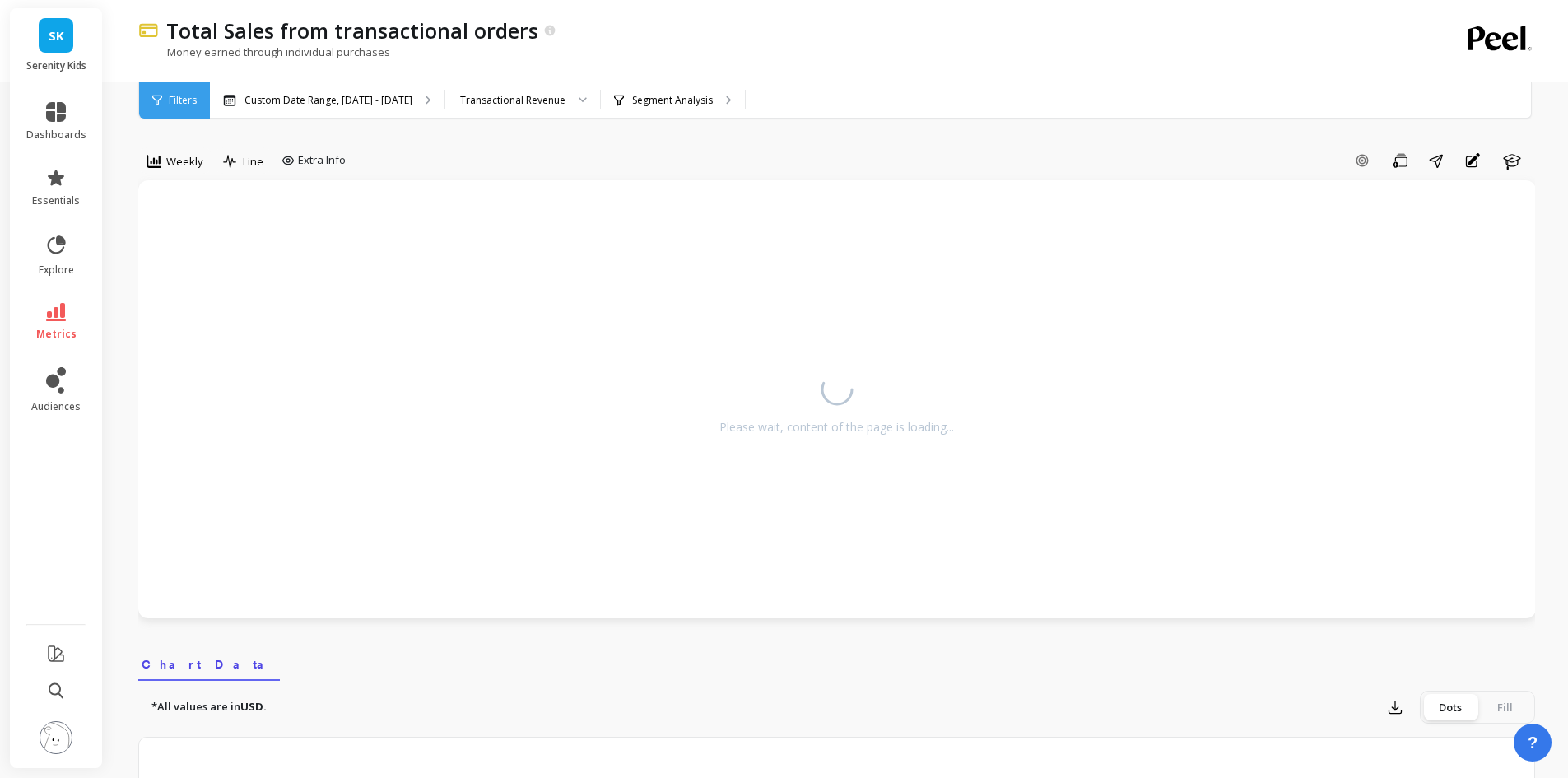
scroll to position [82, 0]
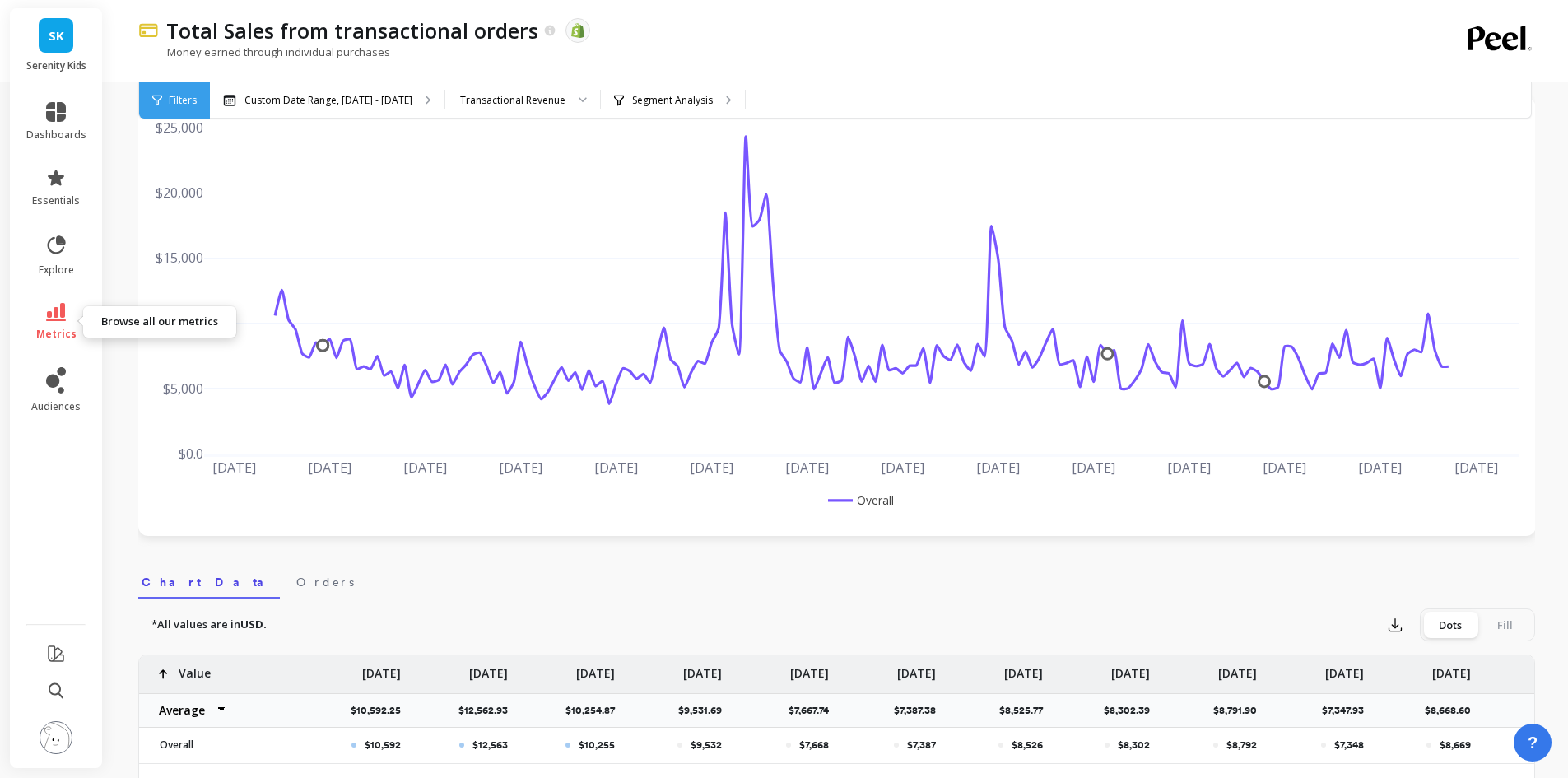
click at [48, 316] on icon at bounding box center [55, 312] width 20 height 18
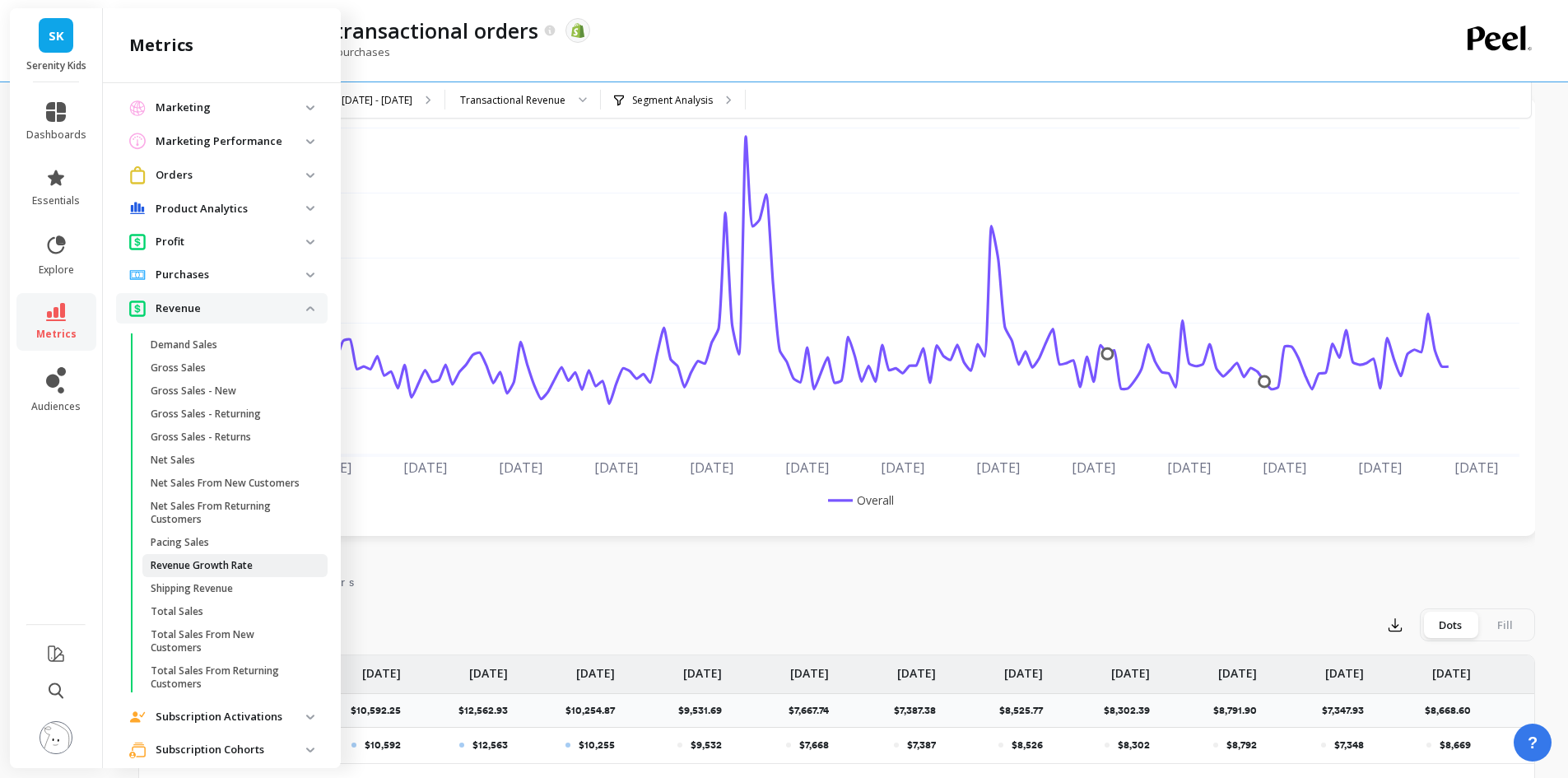
scroll to position [1118, 0]
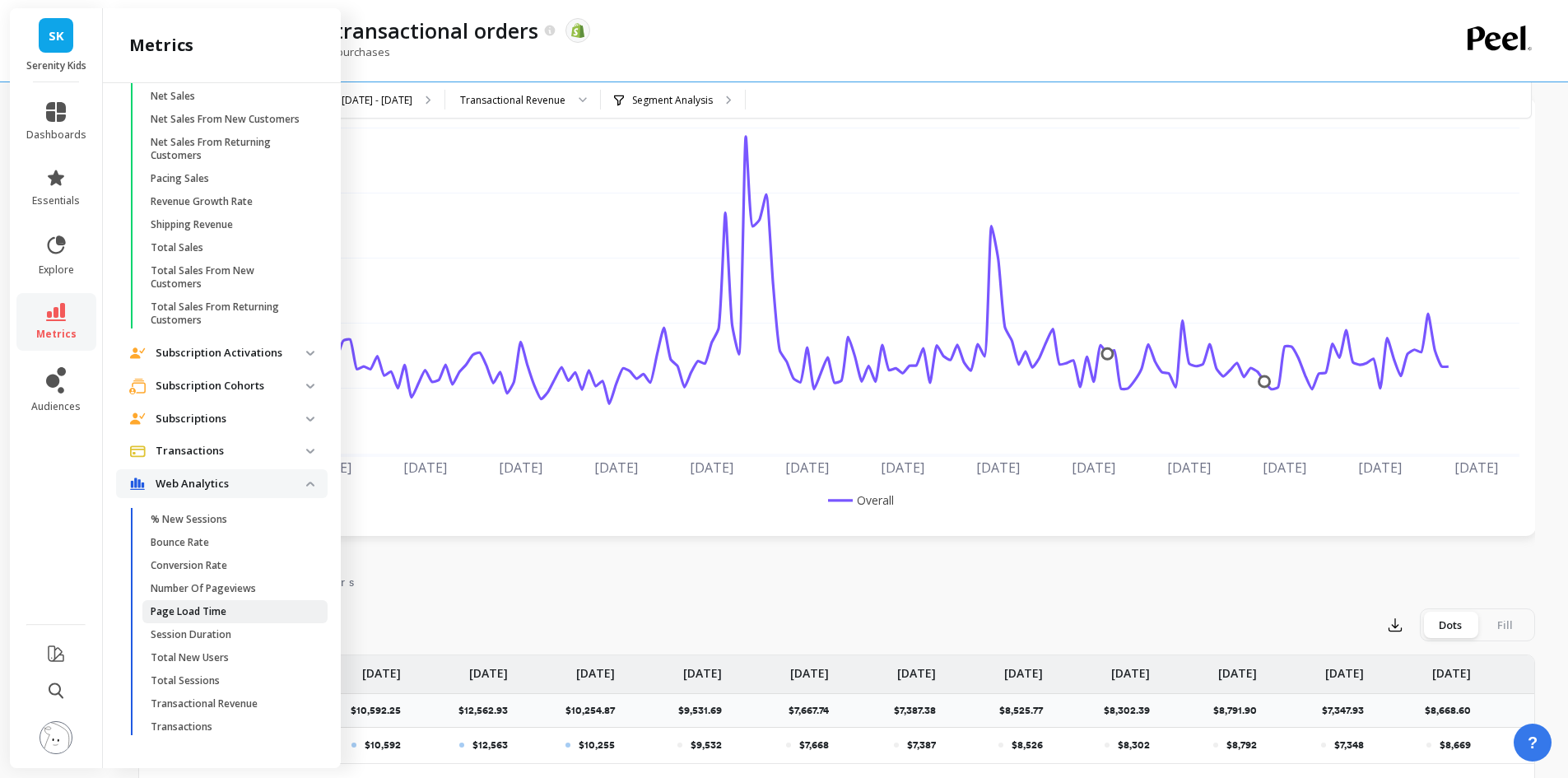
click at [207, 615] on p "Page Load Time" at bounding box center [188, 612] width 75 height 13
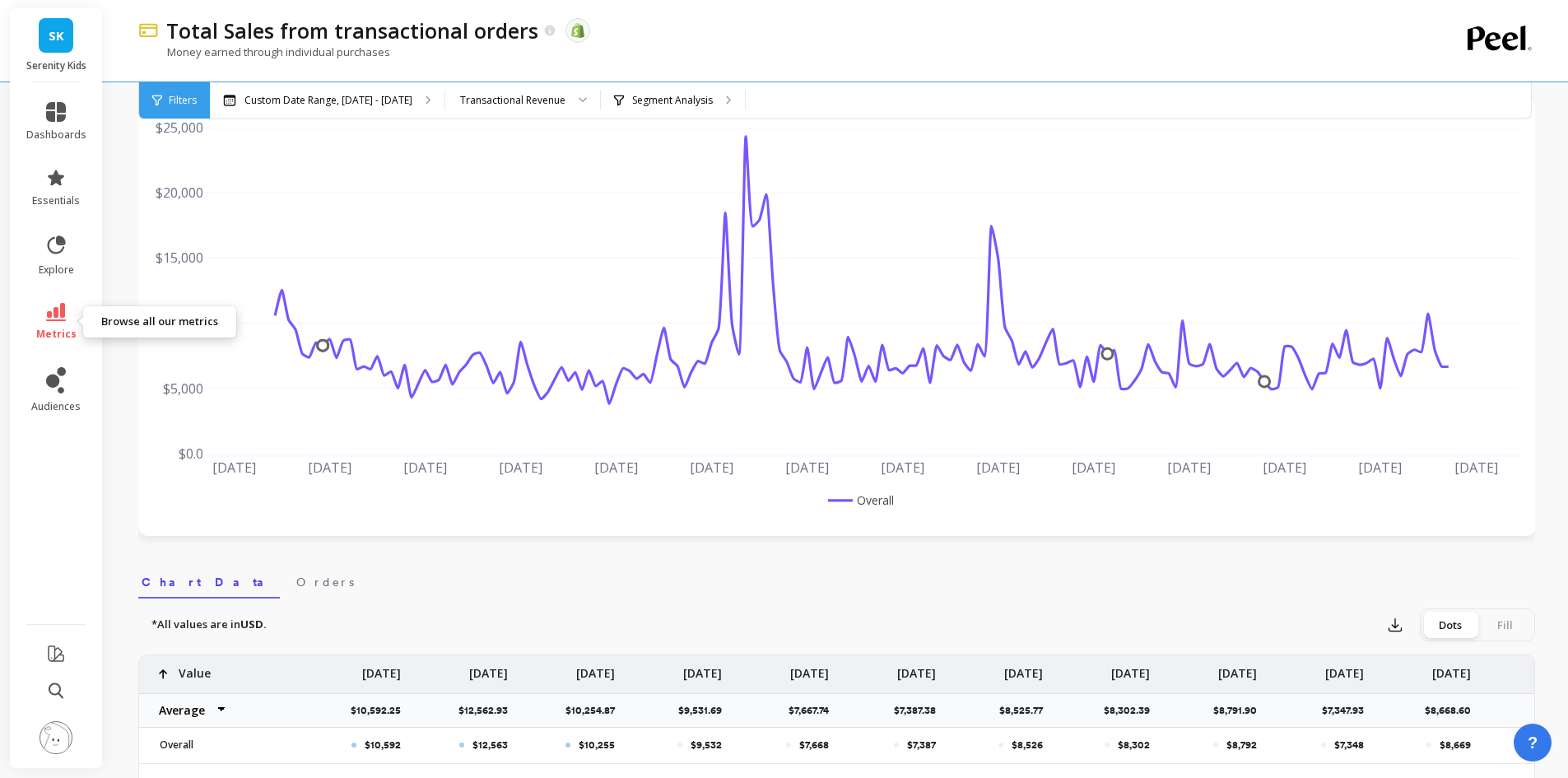
click at [67, 321] on link "metrics" at bounding box center [55, 322] width 60 height 38
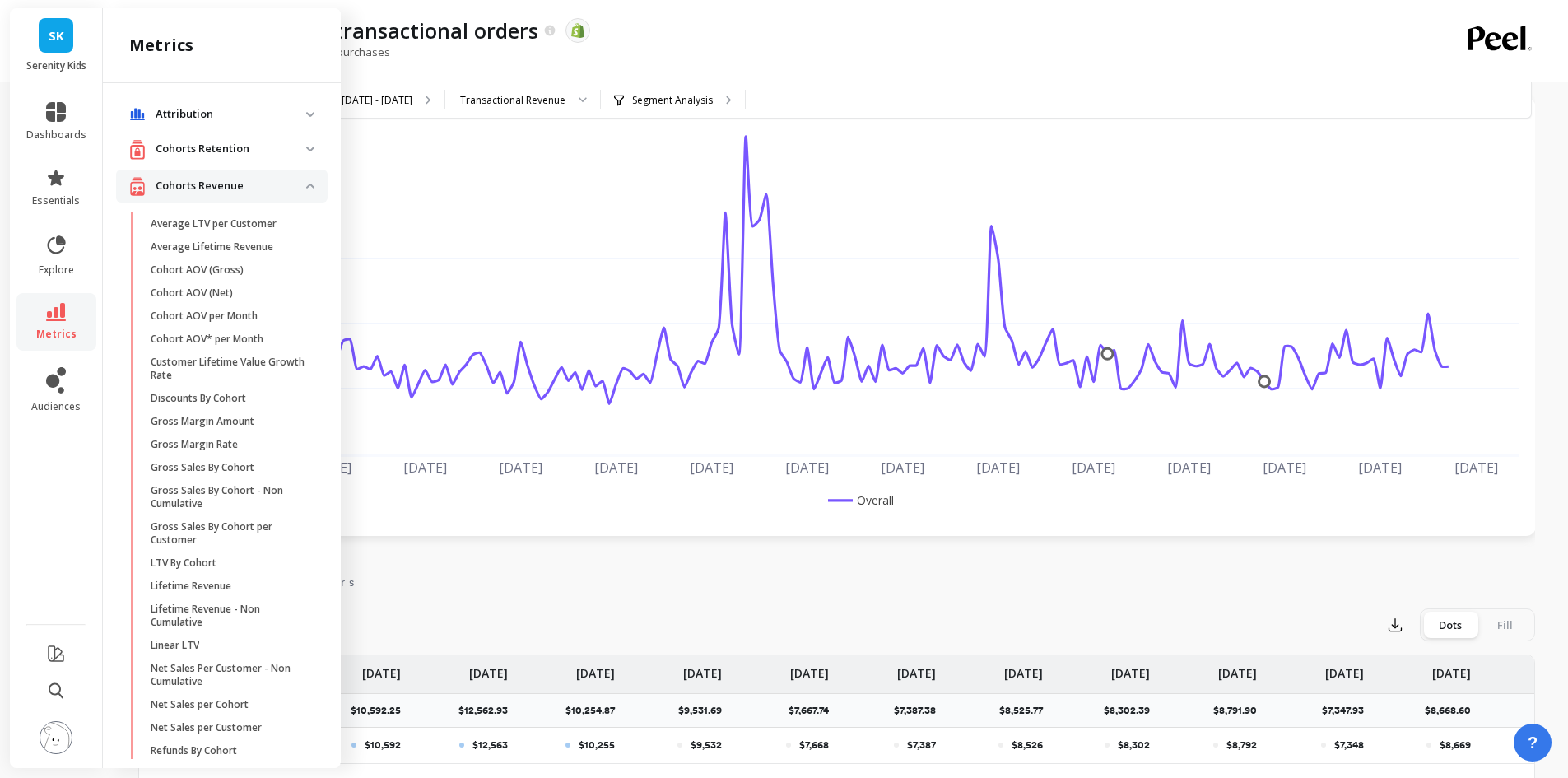
scroll to position [1118, 0]
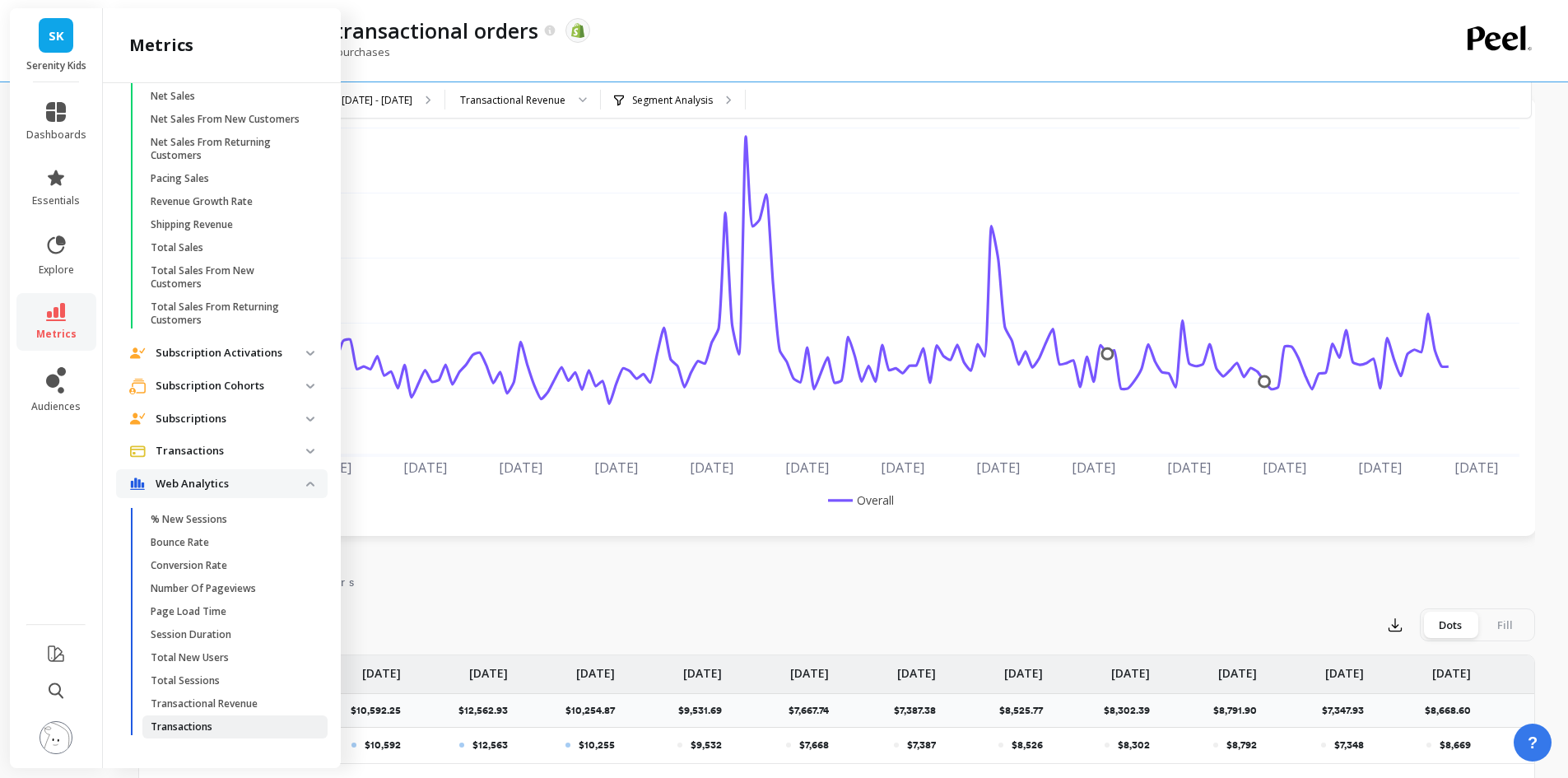
click at [204, 727] on p "Transactions" at bounding box center [181, 727] width 61 height 13
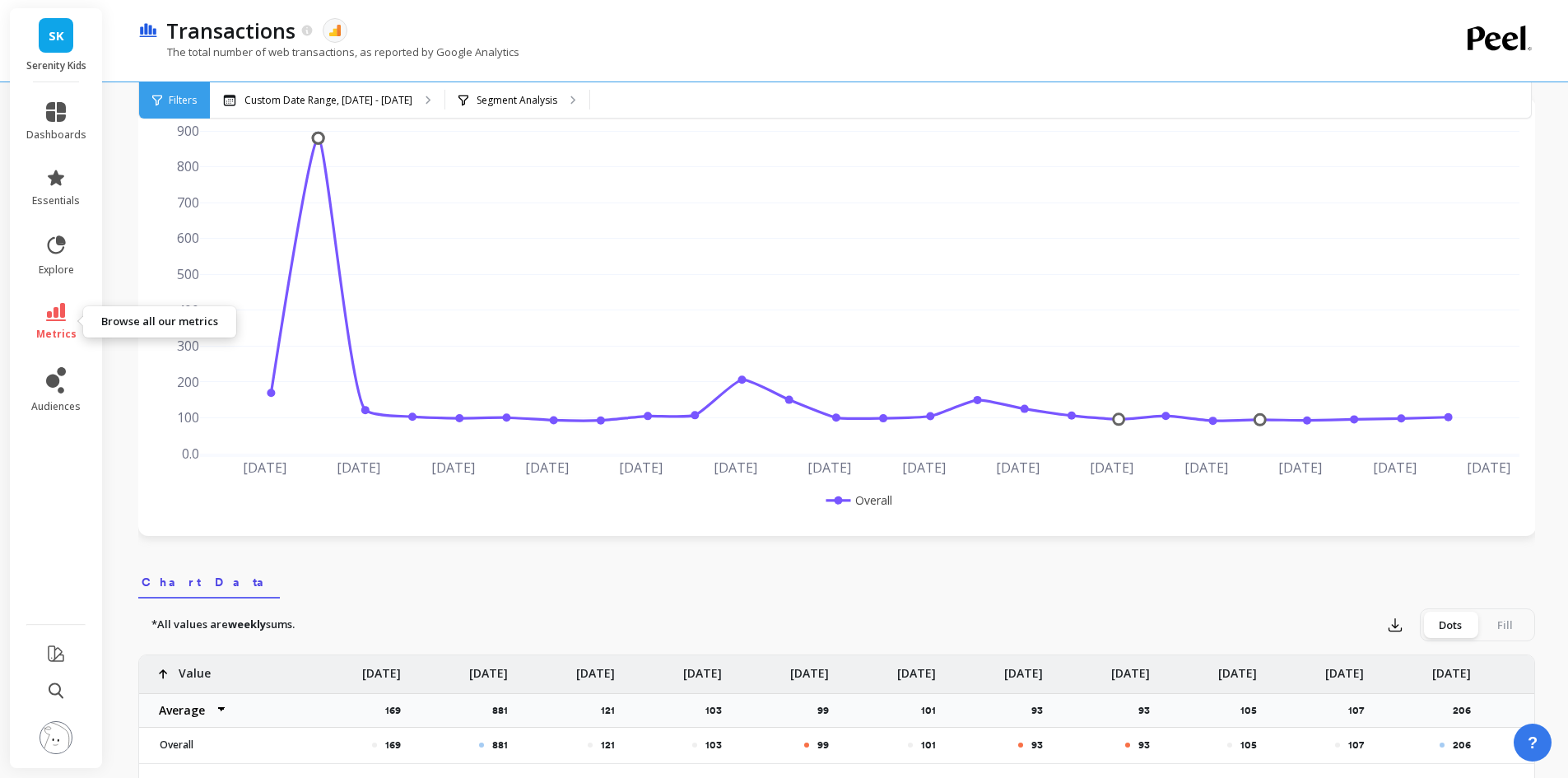
click at [48, 327] on span "metrics" at bounding box center [56, 334] width 41 height 13
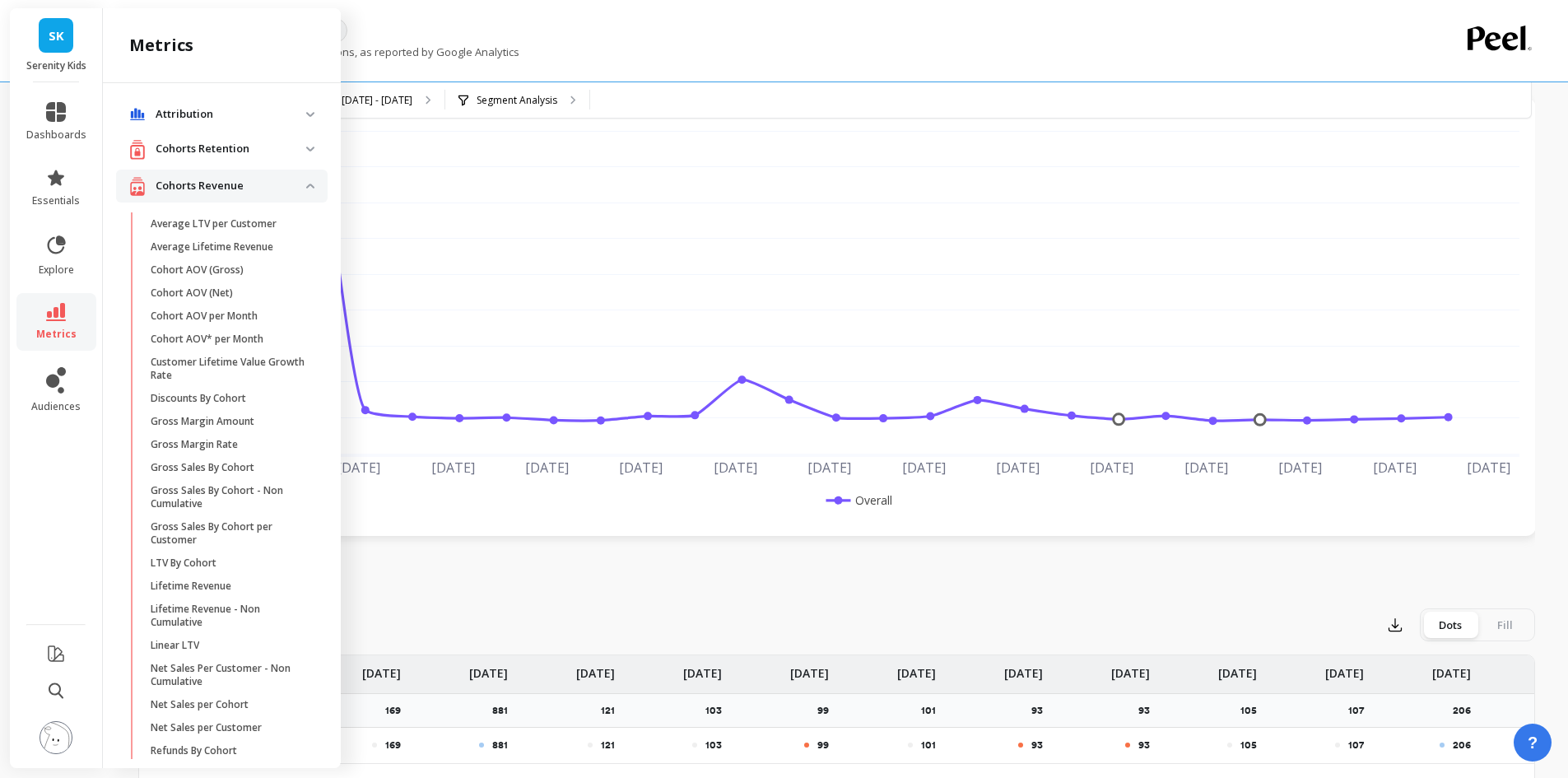
scroll to position [1118, 0]
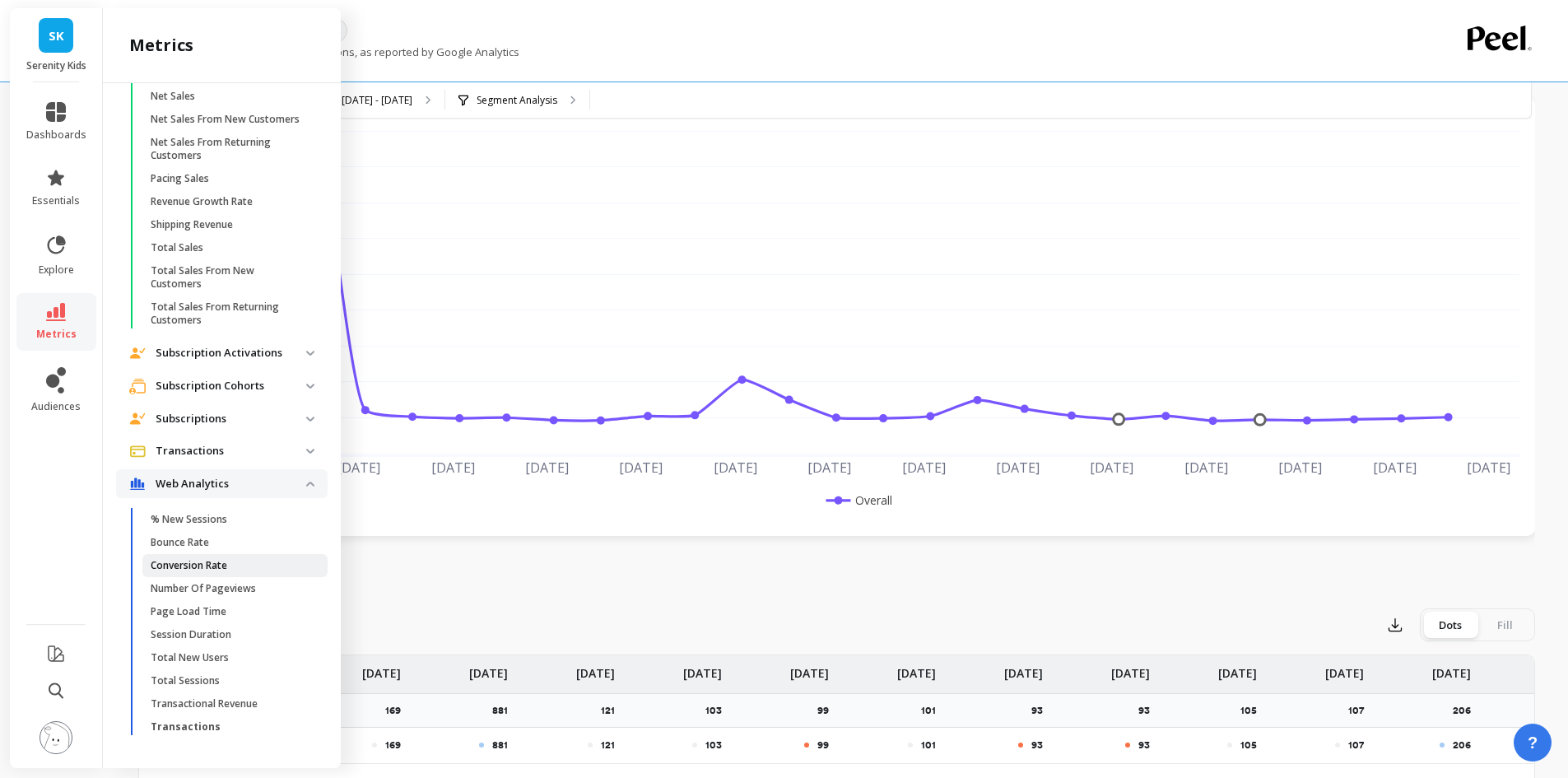
click at [209, 567] on p "Conversion Rate" at bounding box center [189, 565] width 76 height 13
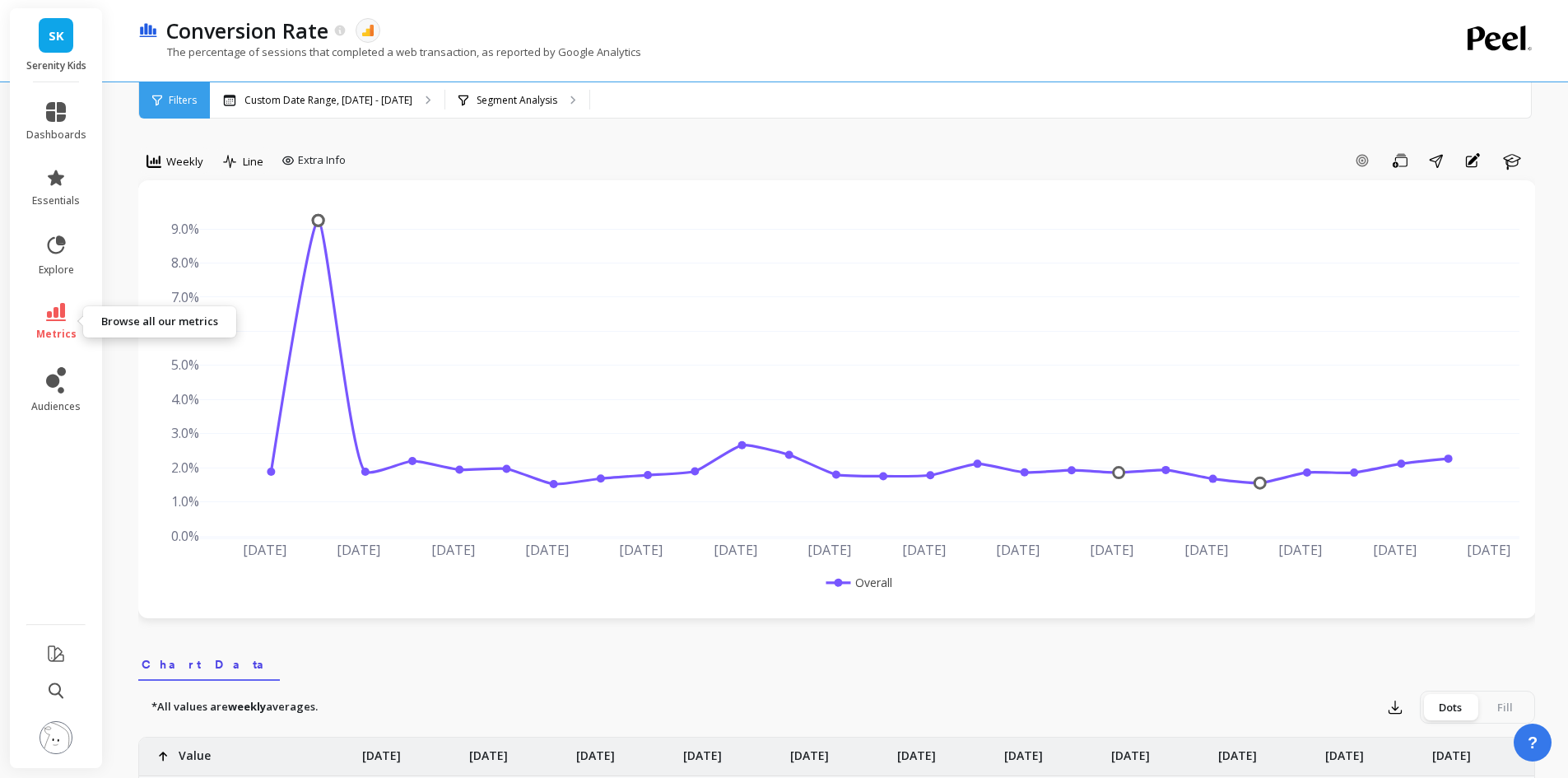
click at [69, 315] on link "metrics" at bounding box center [55, 322] width 60 height 38
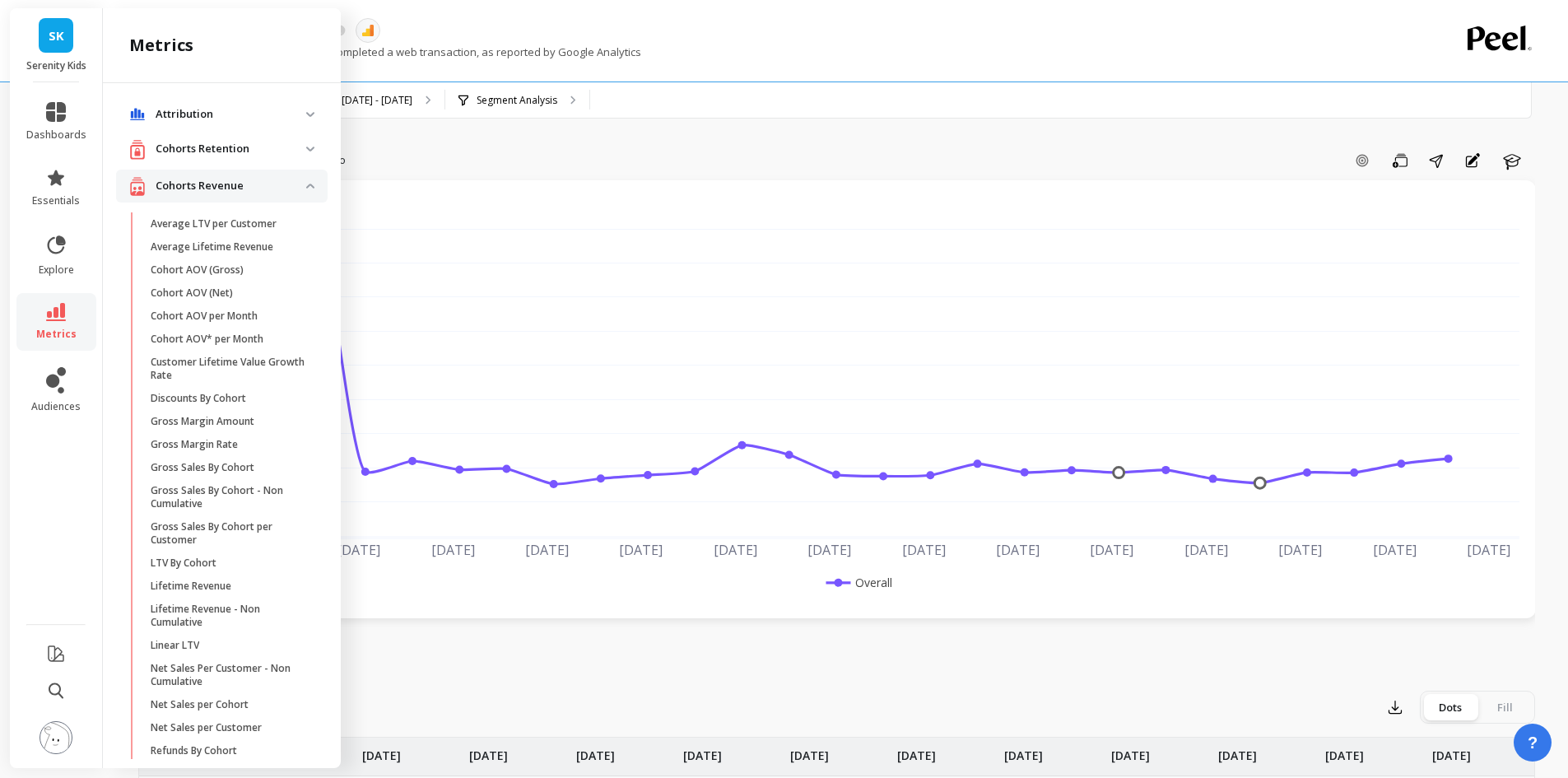
scroll to position [1118, 0]
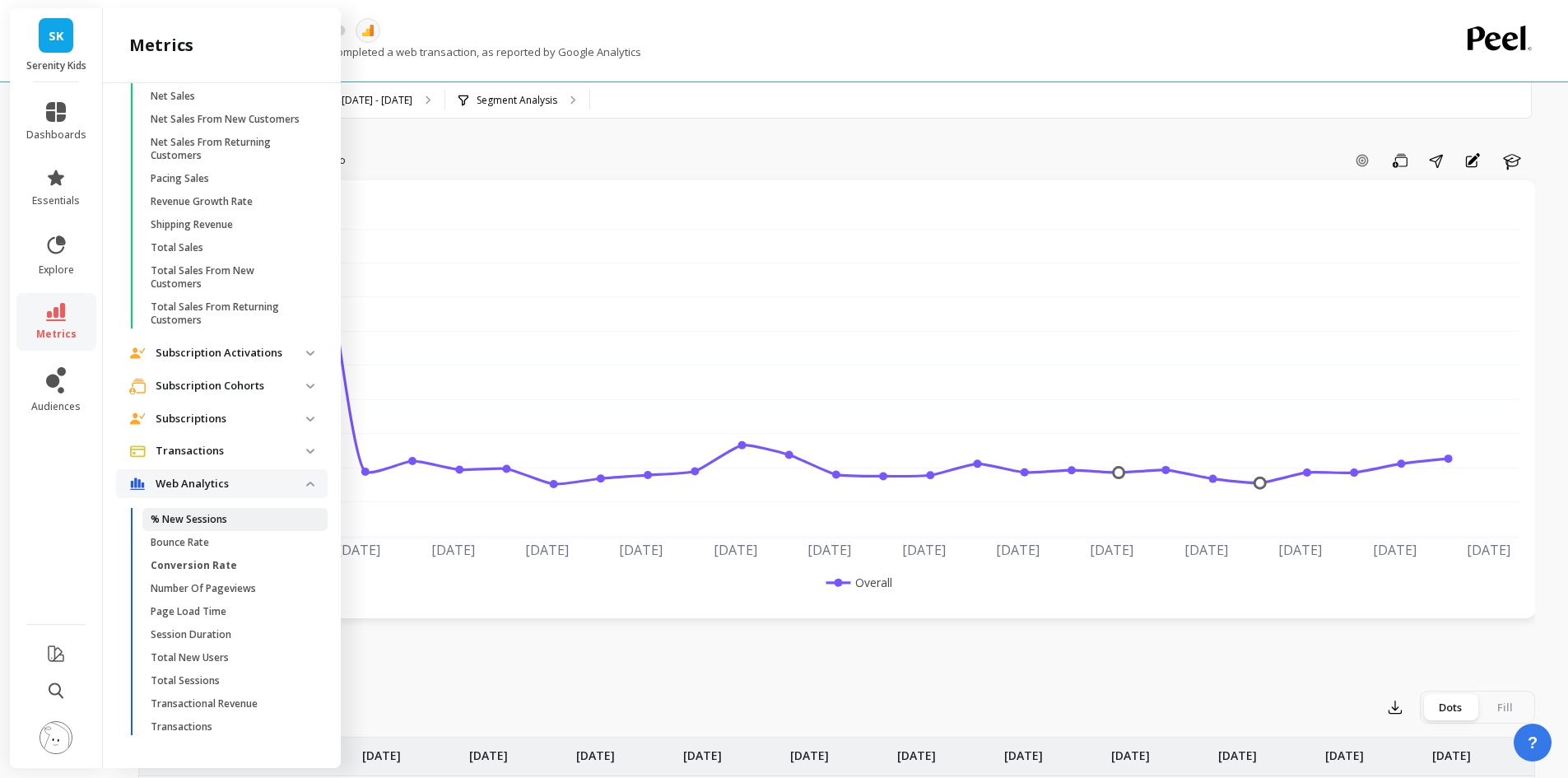
click at [233, 515] on span "% New Sessions" at bounding box center [229, 519] width 158 height 13
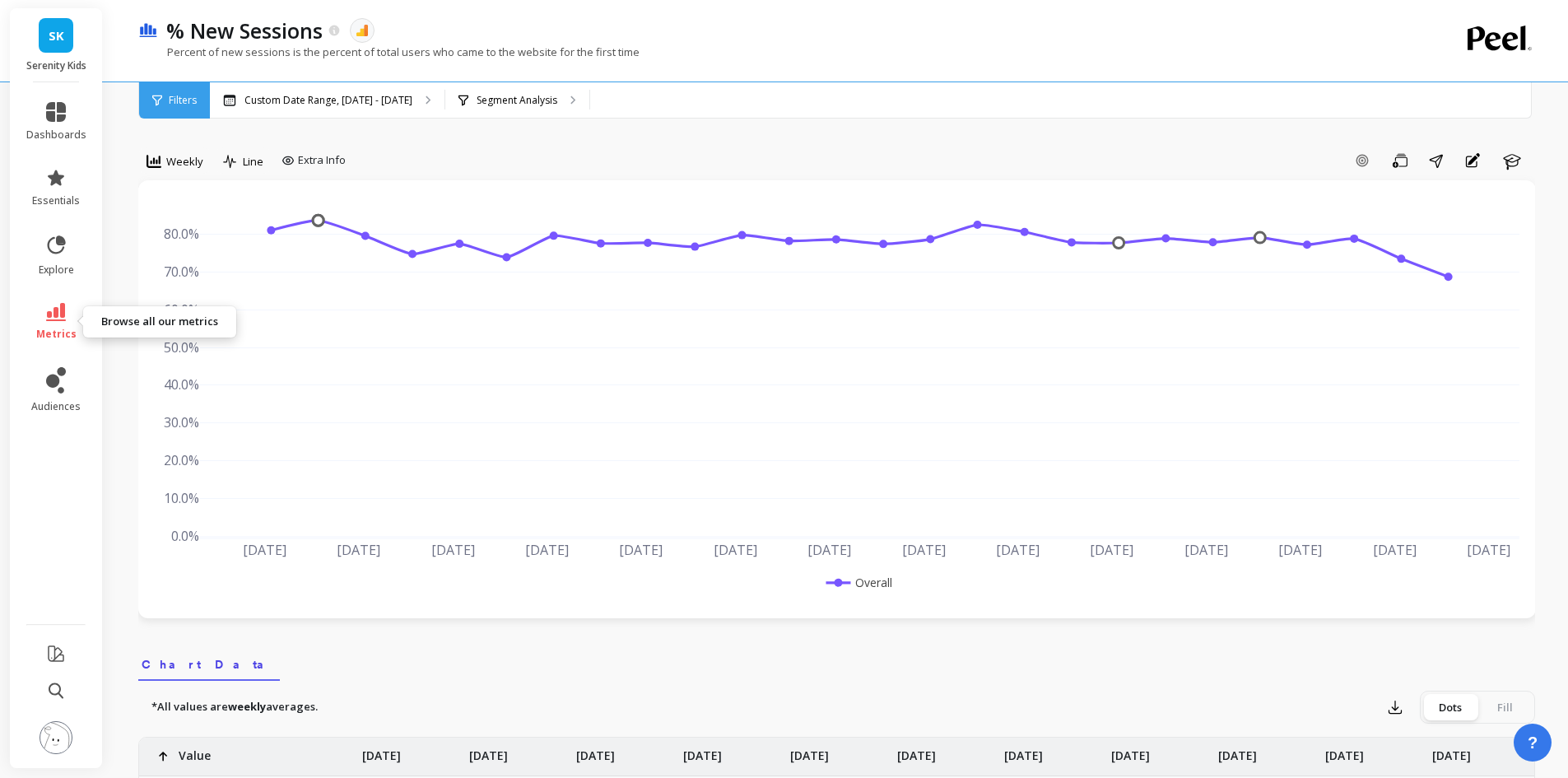
click at [35, 321] on link "metrics" at bounding box center [55, 322] width 60 height 38
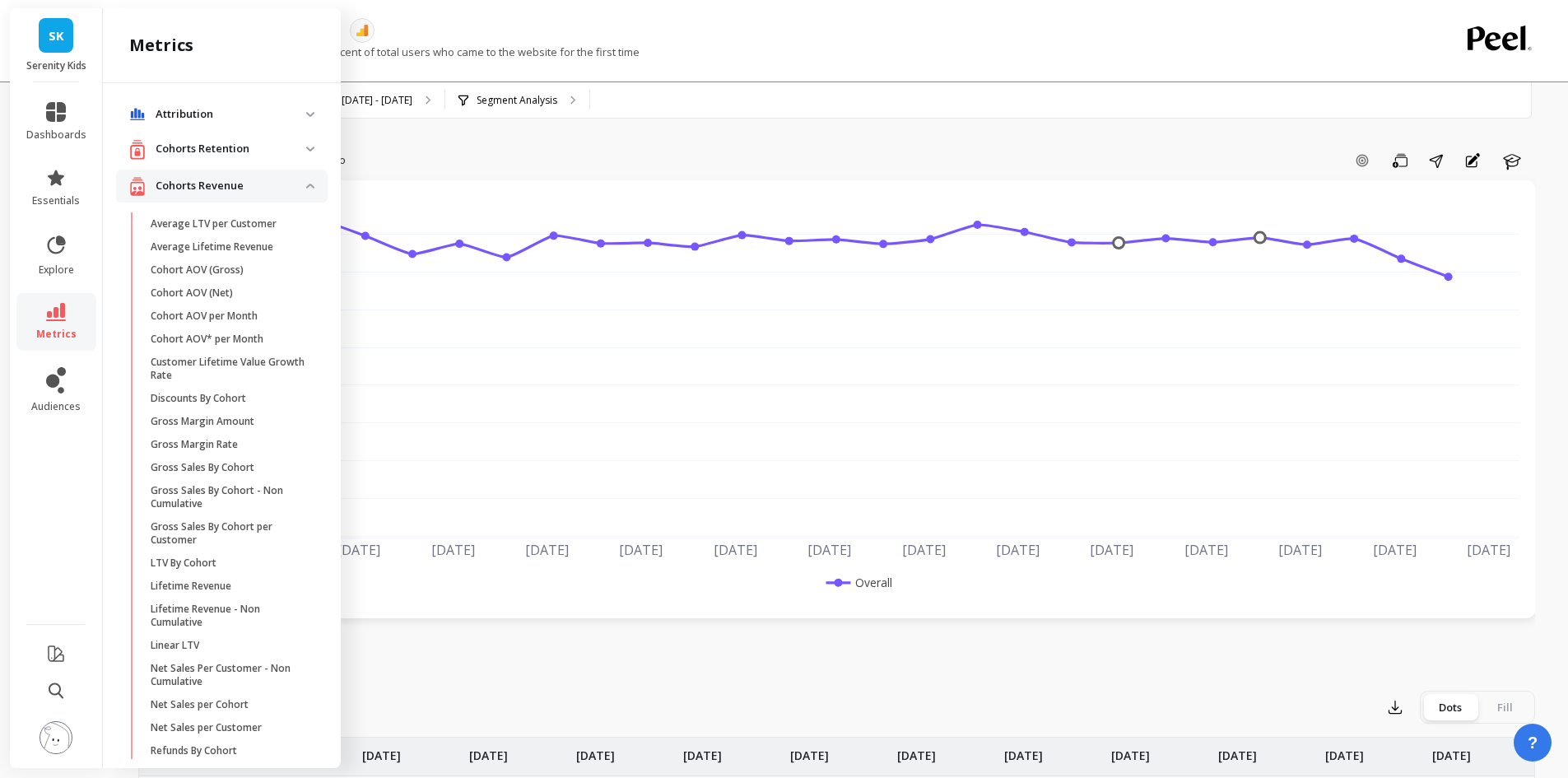
scroll to position [1118, 0]
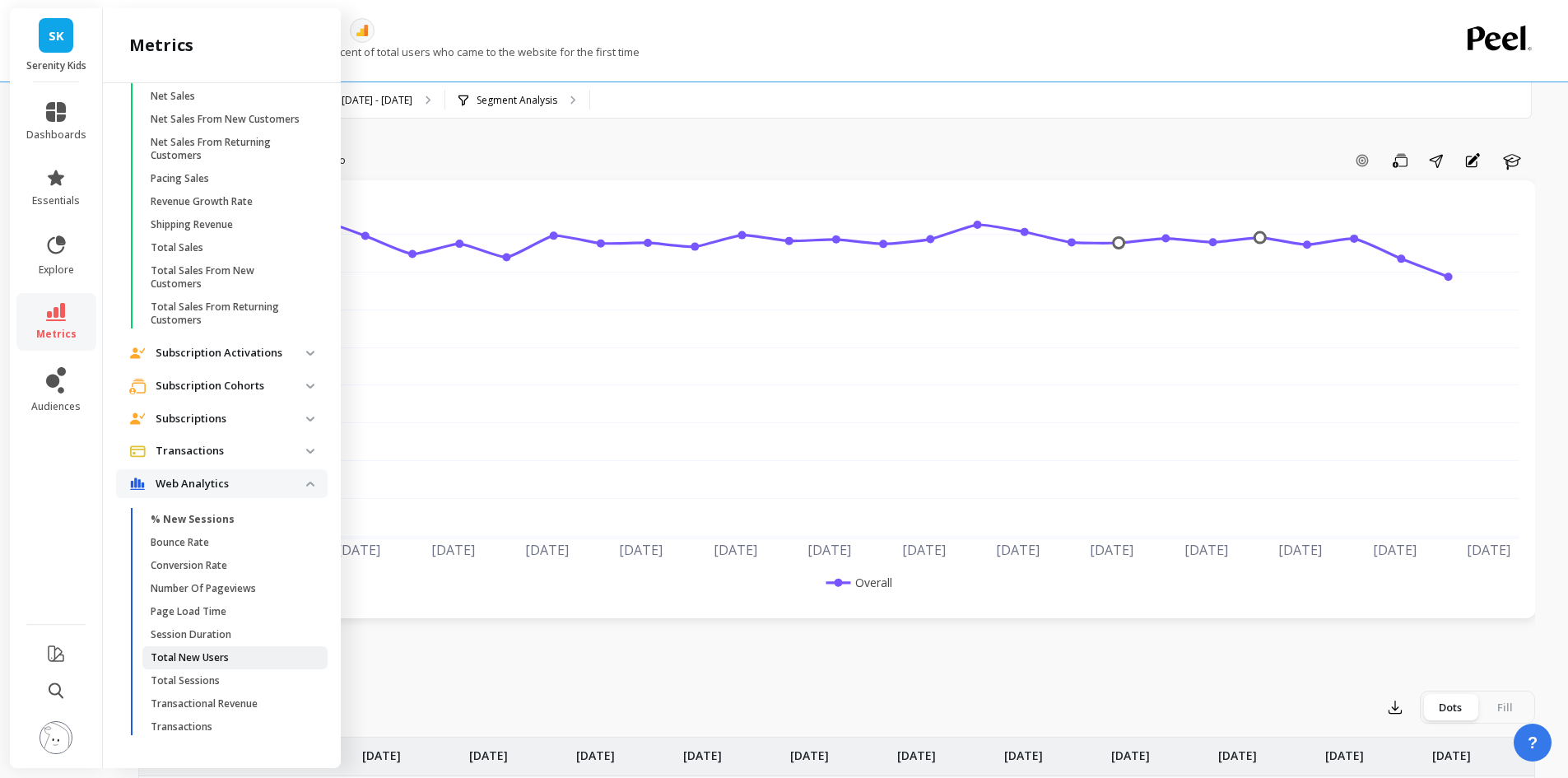
click at [205, 665] on p "Total New Users" at bounding box center [190, 658] width 78 height 13
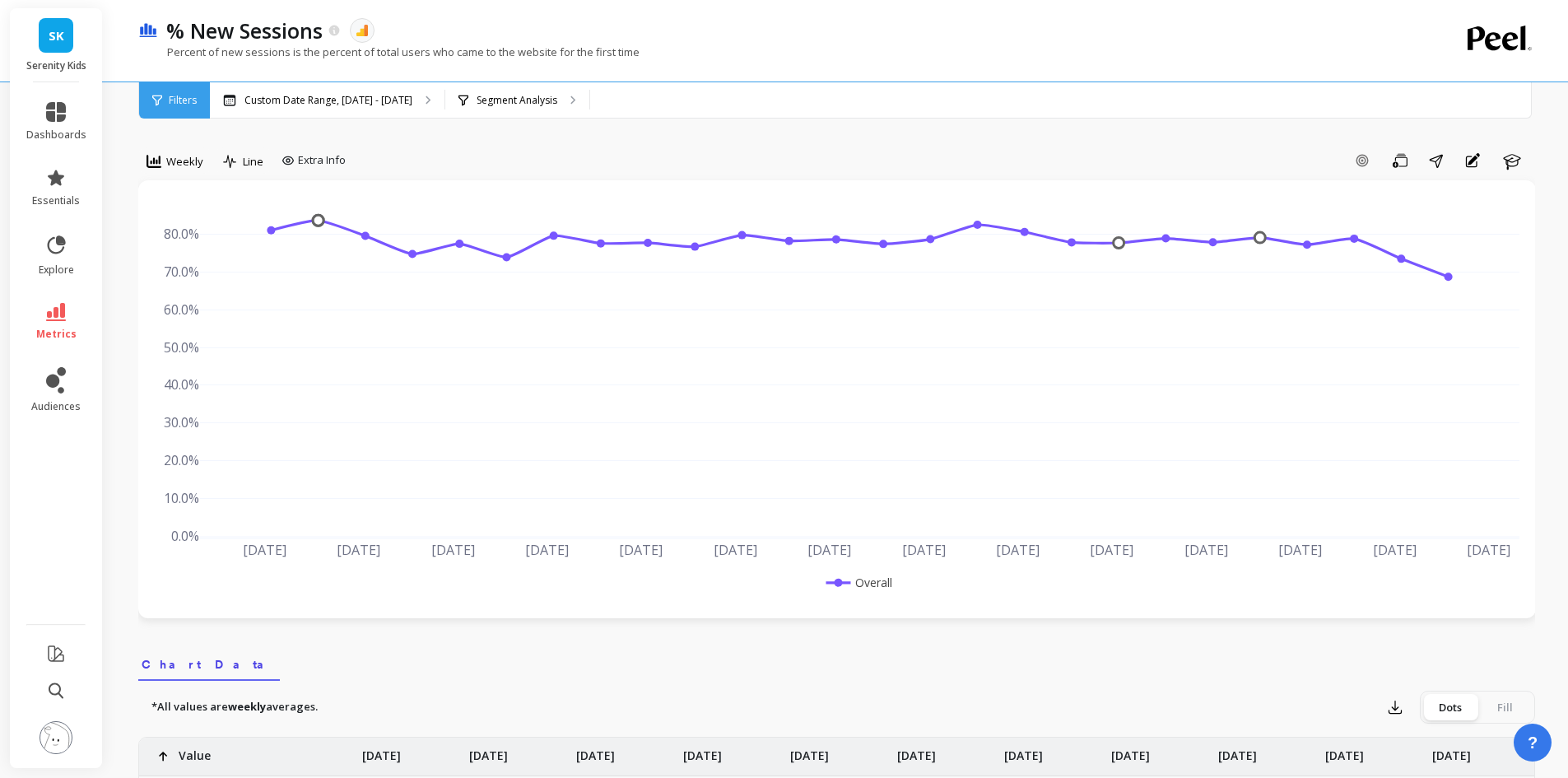
click at [608, 58] on p "Percent of new sessions is the percent of total users who came to the website f…" at bounding box center [389, 51] width 501 height 15
click at [608, 57] on p "Percent of new sessions is the percent of total users who came to the website f…" at bounding box center [389, 51] width 501 height 15
